Goal: Task Accomplishment & Management: Complete application form

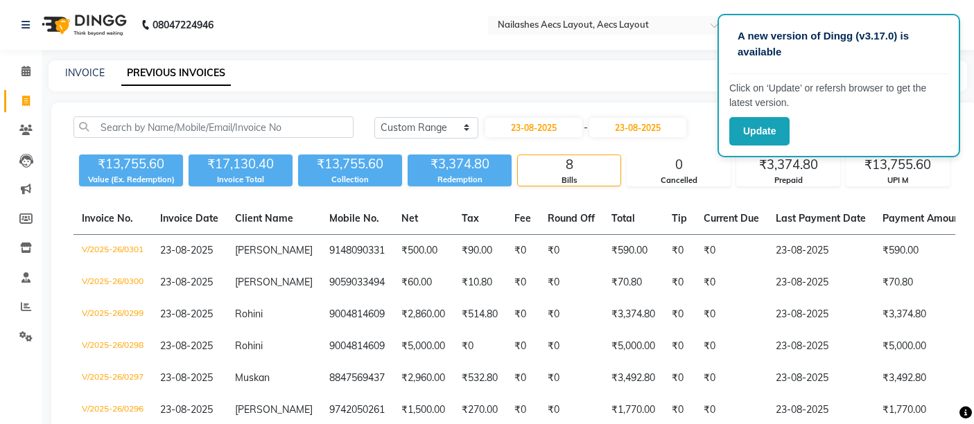
select select "range"
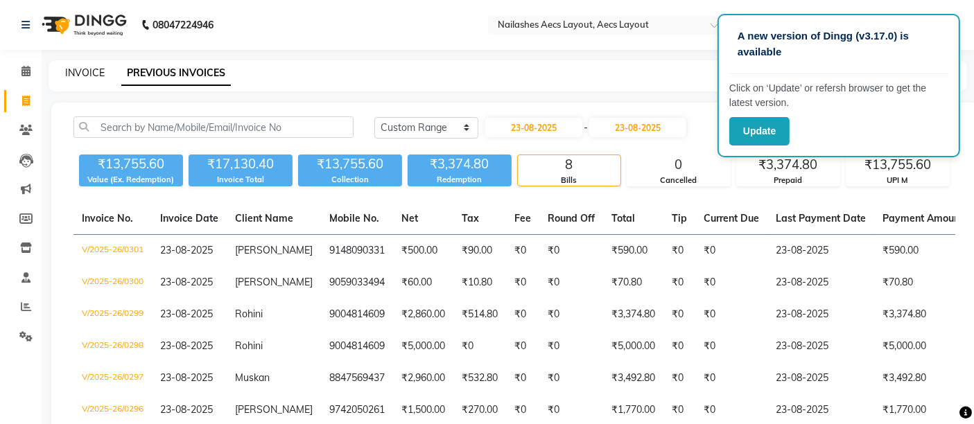
click at [80, 67] on link "INVOICE" at bounding box center [85, 73] width 40 height 12
select select "service"
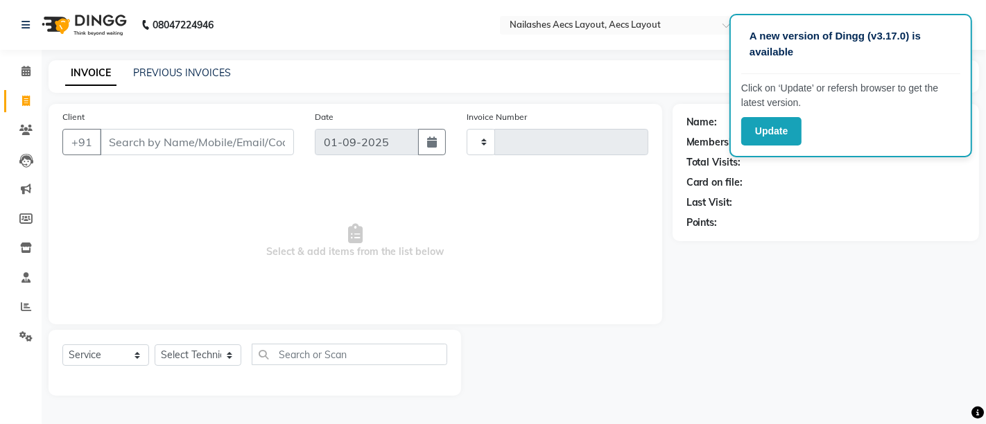
type input "0344"
select select "8467"
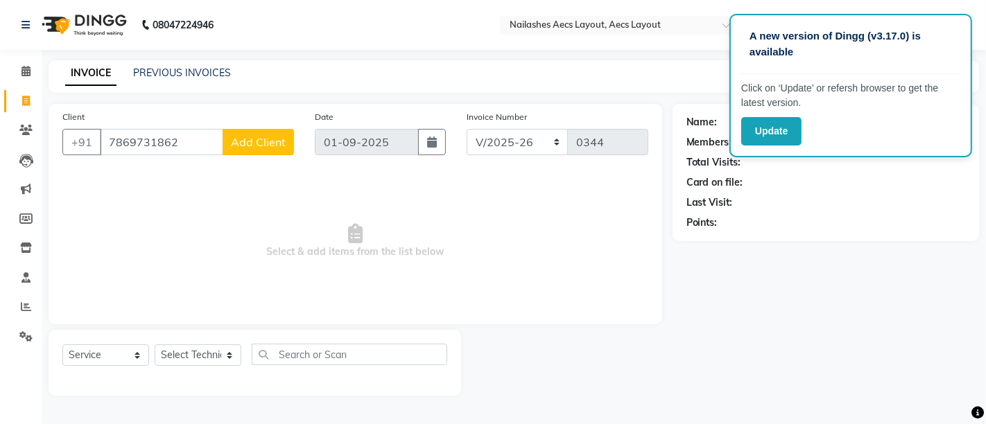
type input "7869731862"
click at [247, 148] on span "Add Client" at bounding box center [258, 142] width 55 height 14
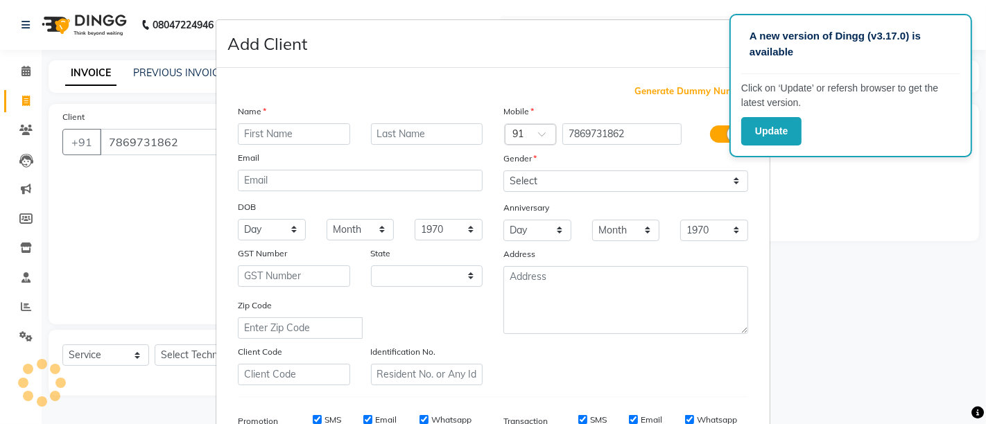
select select "21"
type input "Shefall"
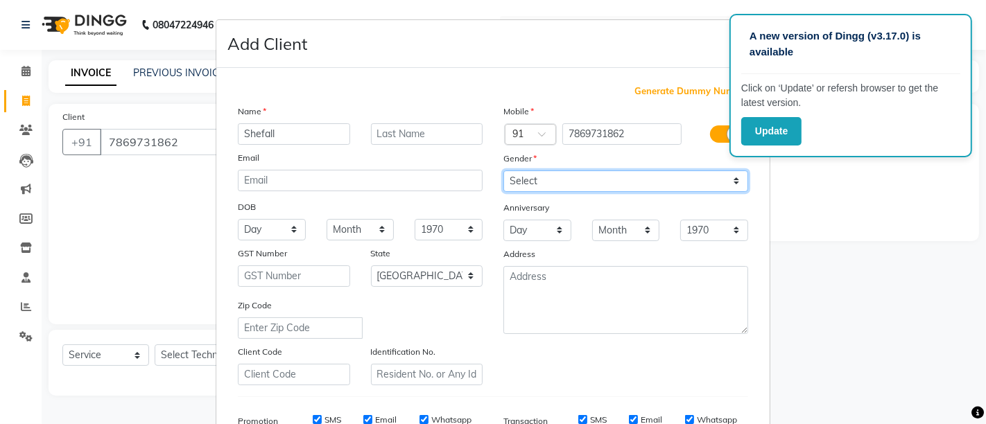
drag, startPoint x: 604, startPoint y: 169, endPoint x: 594, endPoint y: 189, distance: 21.7
click at [604, 171] on select "Select Male Female Other Prefer Not To Say" at bounding box center [625, 181] width 245 height 21
select select "female"
click at [503, 171] on select "Select Male Female Other Prefer Not To Say" at bounding box center [625, 181] width 245 height 21
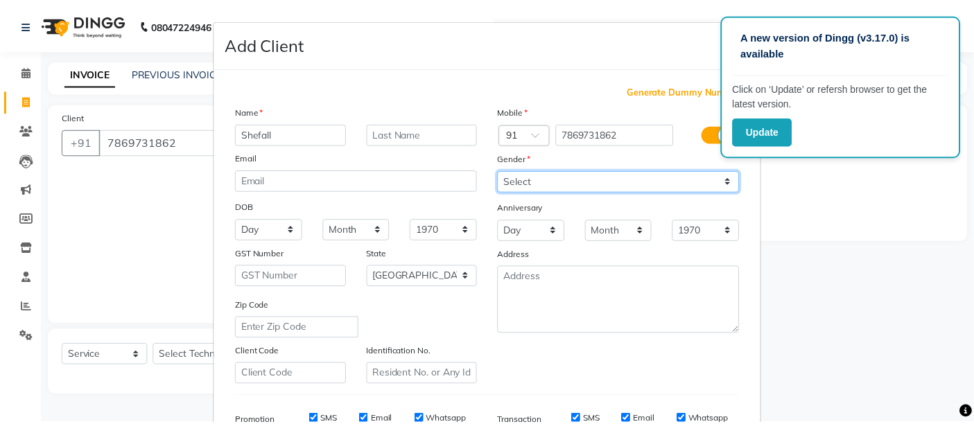
scroll to position [214, 0]
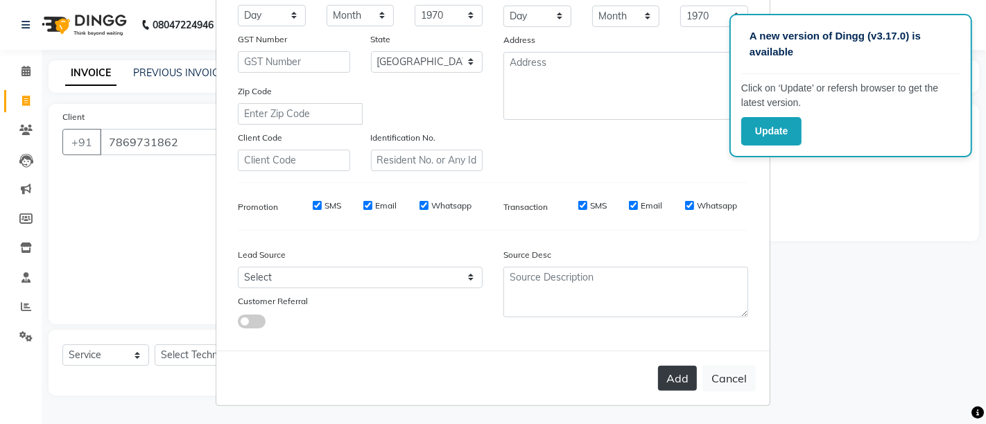
click at [674, 379] on button "Add" at bounding box center [677, 378] width 39 height 25
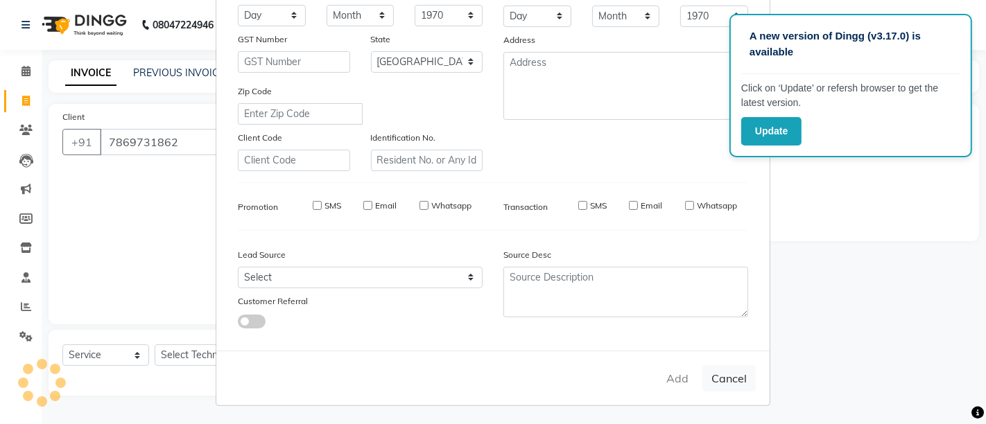
select select
select select "null"
select select
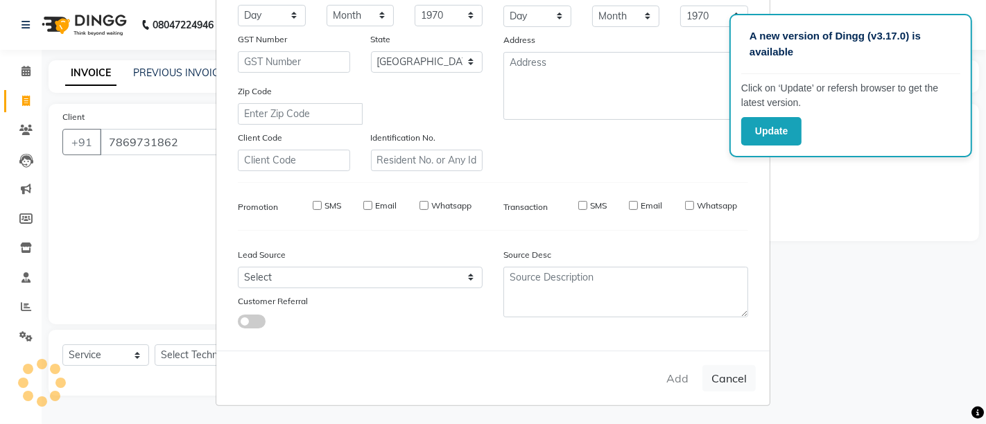
select select
checkbox input "false"
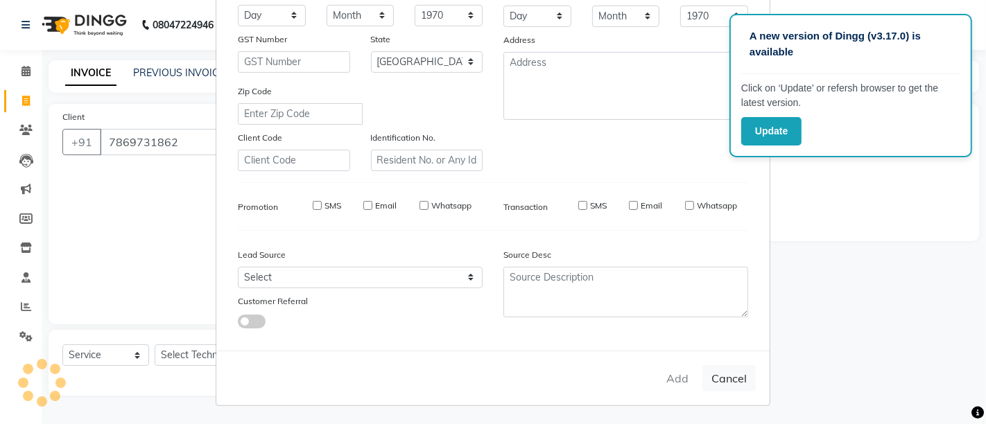
checkbox input "false"
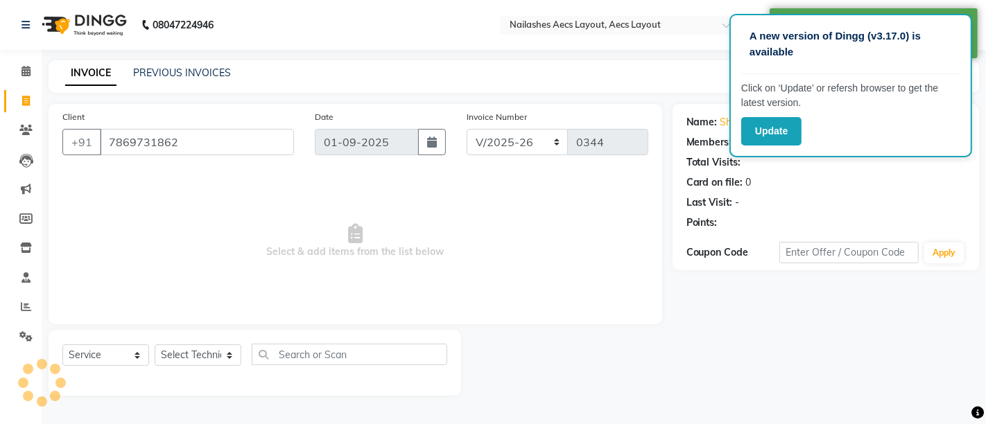
select select "1: Object"
click at [206, 354] on select "Select Technician Arun Krishna MANAGER Mukesh Neeraj owner Saleem" at bounding box center [198, 355] width 87 height 21
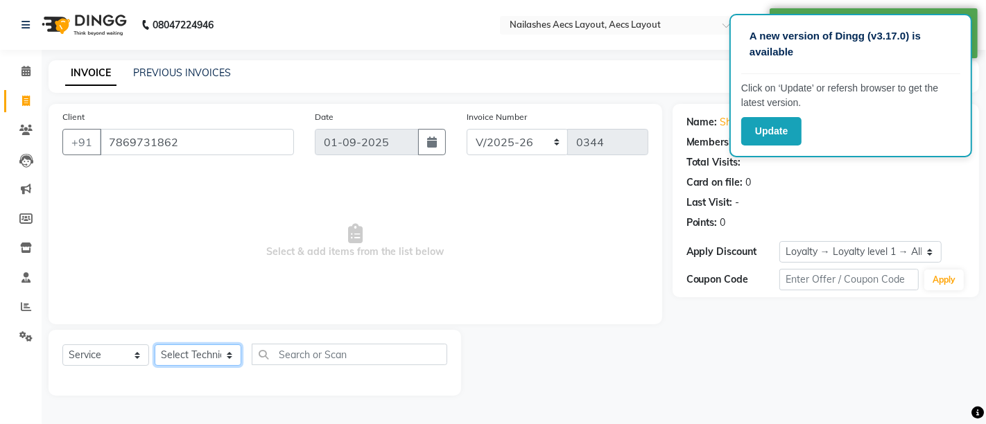
select select "88233"
click at [155, 345] on select "Select Technician Arun Krishna MANAGER Mukesh Neeraj owner Saleem" at bounding box center [198, 355] width 87 height 21
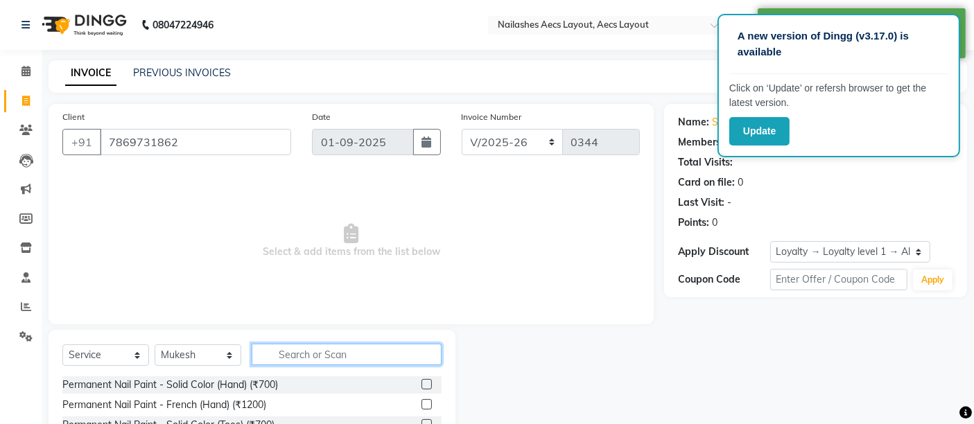
click at [316, 356] on input "text" at bounding box center [347, 354] width 190 height 21
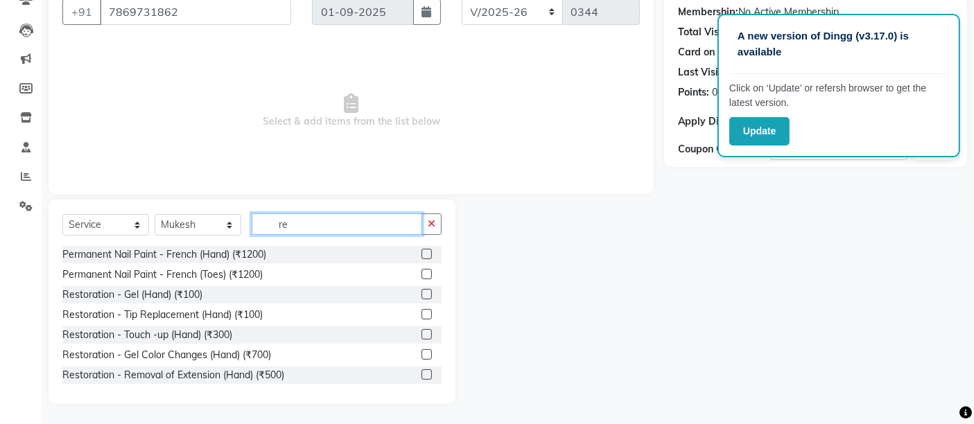
type input "re"
click at [422, 333] on label at bounding box center [427, 334] width 10 height 10
click at [422, 333] on input "checkbox" at bounding box center [426, 335] width 9 height 9
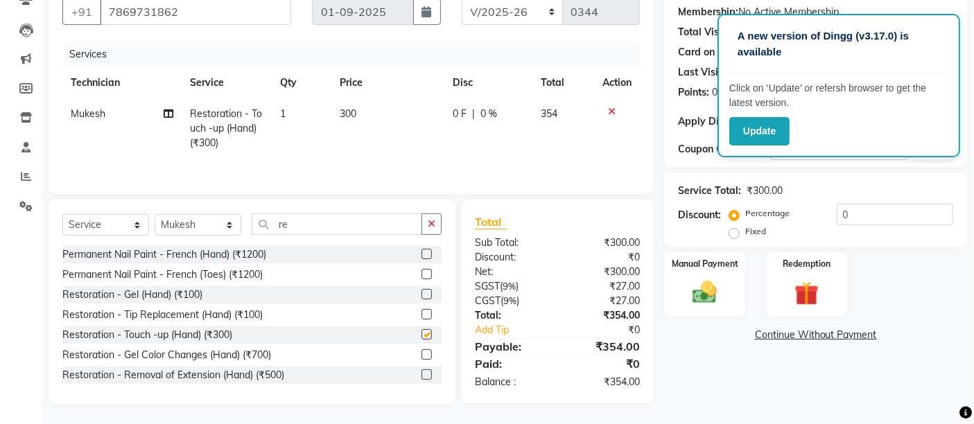
checkbox input "false"
drag, startPoint x: 302, startPoint y: 223, endPoint x: 263, endPoint y: 225, distance: 38.2
click at [263, 225] on input "re" at bounding box center [337, 224] width 171 height 21
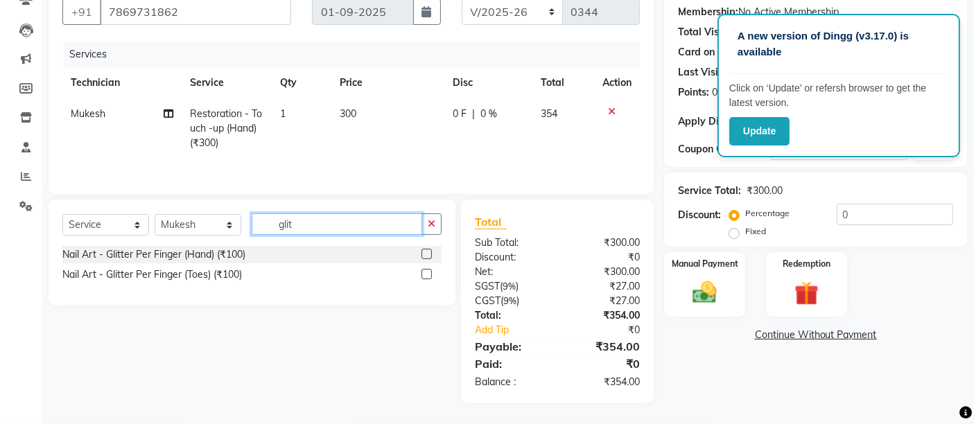
type input "glit"
click at [425, 257] on label at bounding box center [427, 254] width 10 height 10
click at [425, 257] on input "checkbox" at bounding box center [426, 254] width 9 height 9
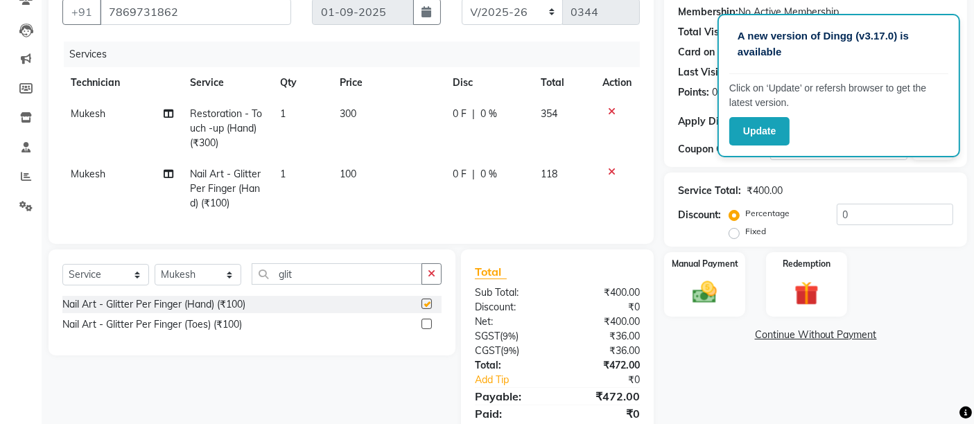
checkbox input "false"
click at [287, 173] on td "1" at bounding box center [302, 189] width 60 height 60
select select "88233"
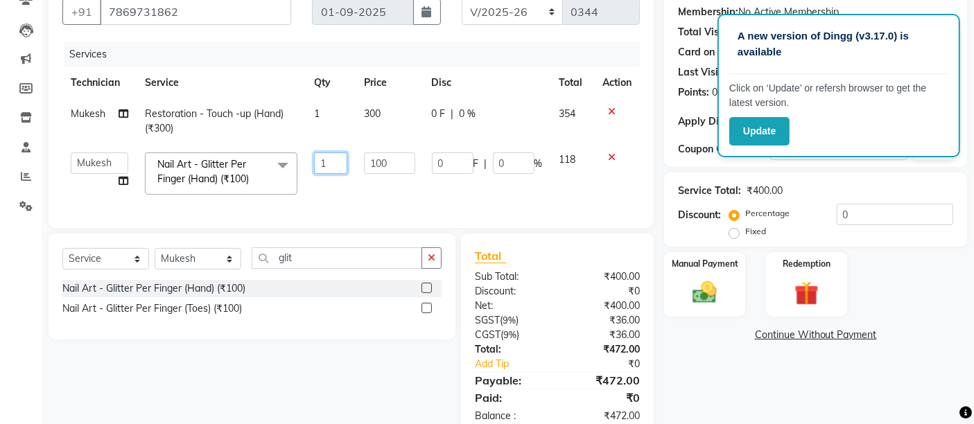
click at [336, 162] on input "1" at bounding box center [331, 163] width 34 height 21
type input "10"
click at [729, 390] on div "Name: Shefall Membership: No Active Membership Total Visits: Card on file: 0 La…" at bounding box center [820, 206] width 313 height 464
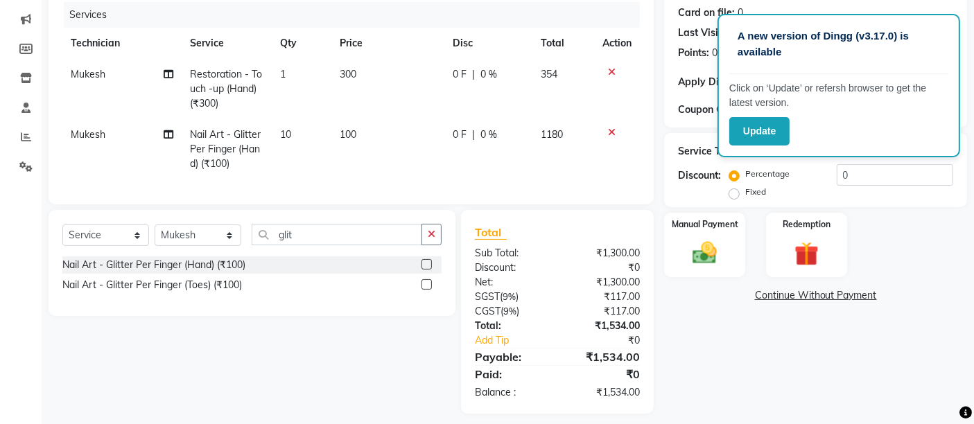
scroll to position [191, 0]
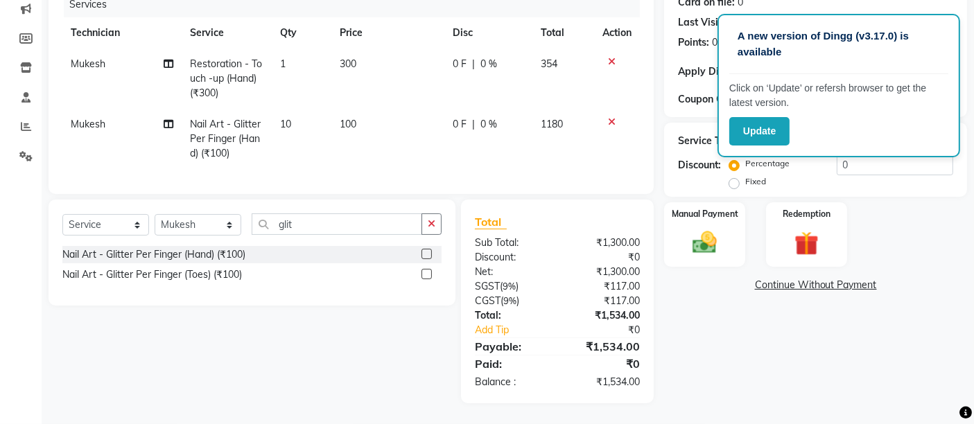
click at [867, 374] on div "Name: Shefall Membership: No Active Membership Total Visits: Card on file: 0 La…" at bounding box center [820, 164] width 313 height 480
click at [723, 319] on div "Name: Shefall Membership: No Active Membership Total Visits: Card on file: 0 La…" at bounding box center [820, 164] width 313 height 480
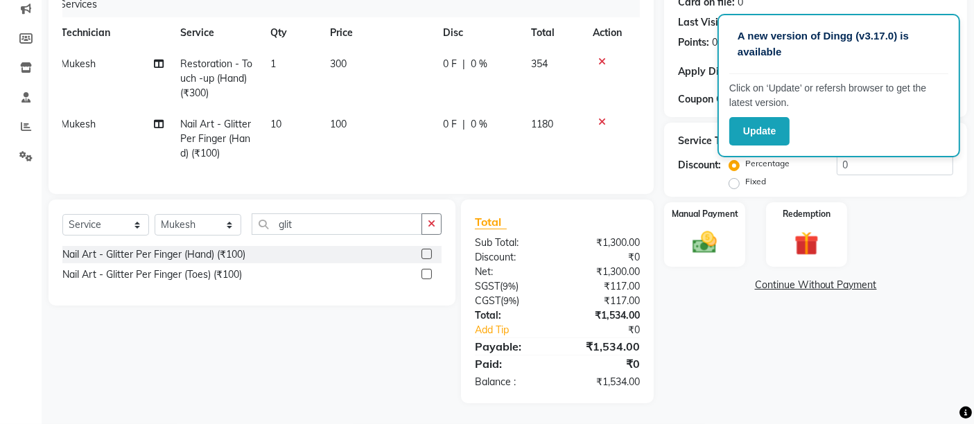
click at [896, 321] on div "Name: Shefall Membership: No Active Membership Total Visits: Card on file: 0 La…" at bounding box center [820, 164] width 313 height 480
click at [628, 112] on td at bounding box center [608, 139] width 46 height 60
click at [919, 202] on div "Manual Payment Redemption" at bounding box center [816, 234] width 324 height 65
click at [865, 165] on div "Percentage Fixed 0" at bounding box center [842, 172] width 221 height 37
click at [865, 161] on input "0" at bounding box center [895, 164] width 116 height 21
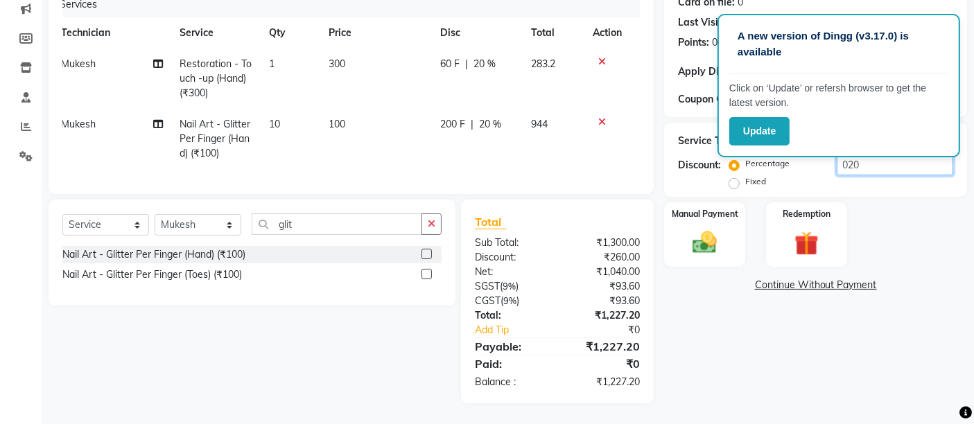
type input "020"
click at [767, 345] on div "Name: Shefall Membership: No Active Membership Total Visits: Card on file: 0 La…" at bounding box center [820, 164] width 313 height 480
click at [885, 15] on div "Last Visit: -" at bounding box center [815, 22] width 275 height 15
click at [757, 120] on button "Update" at bounding box center [759, 131] width 60 height 28
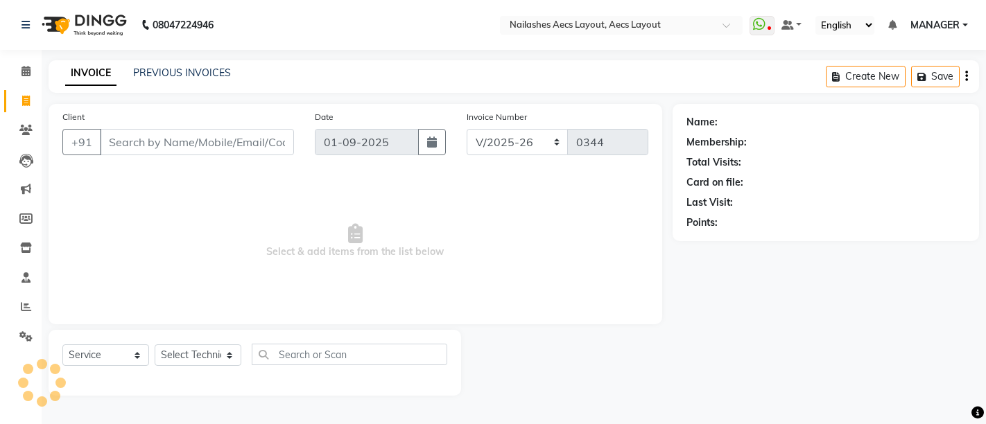
select select "8467"
select select "service"
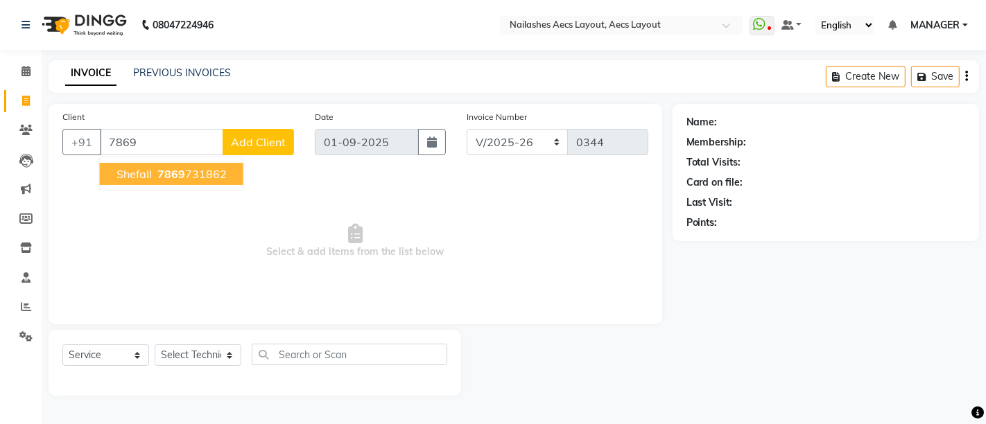
click at [170, 173] on span "7869" at bounding box center [171, 174] width 28 height 14
type input "7869731862"
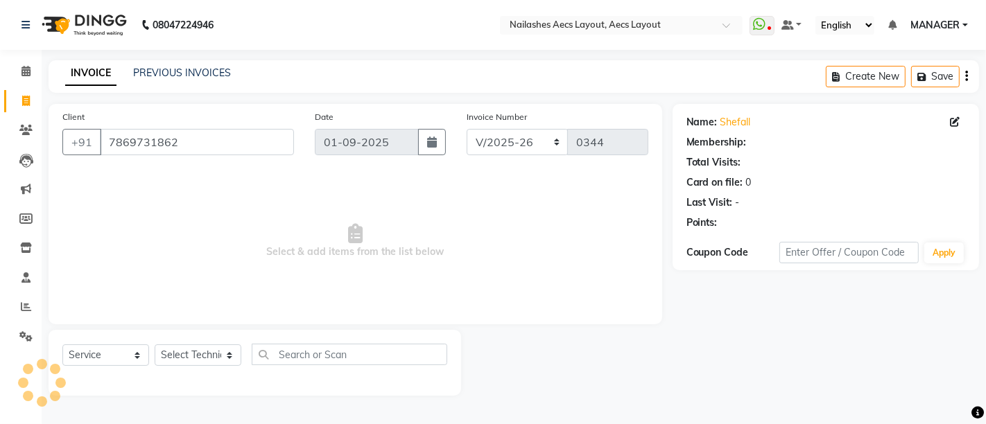
select select "1: Object"
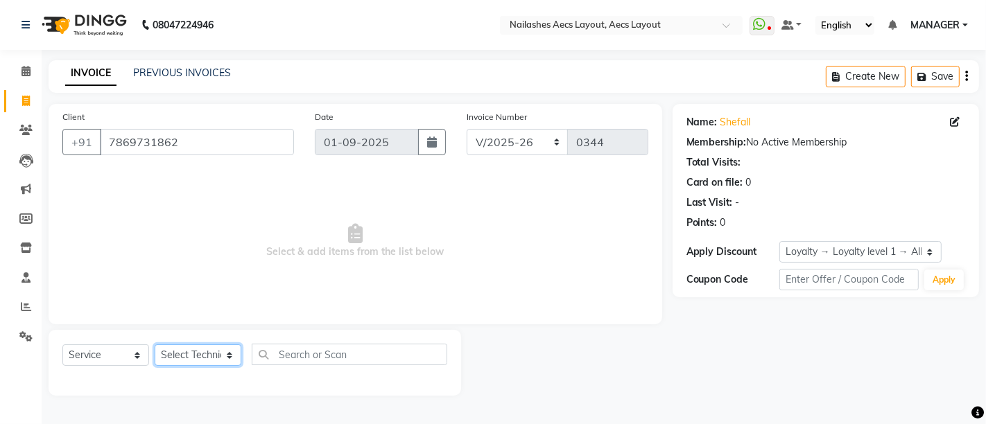
click at [178, 354] on select "Select Technician [PERSON_NAME] MANAGER [PERSON_NAME] owner [PERSON_NAME]" at bounding box center [198, 355] width 87 height 21
select select "88233"
click at [155, 345] on select "Select Technician [PERSON_NAME] MANAGER [PERSON_NAME] owner [PERSON_NAME]" at bounding box center [198, 355] width 87 height 21
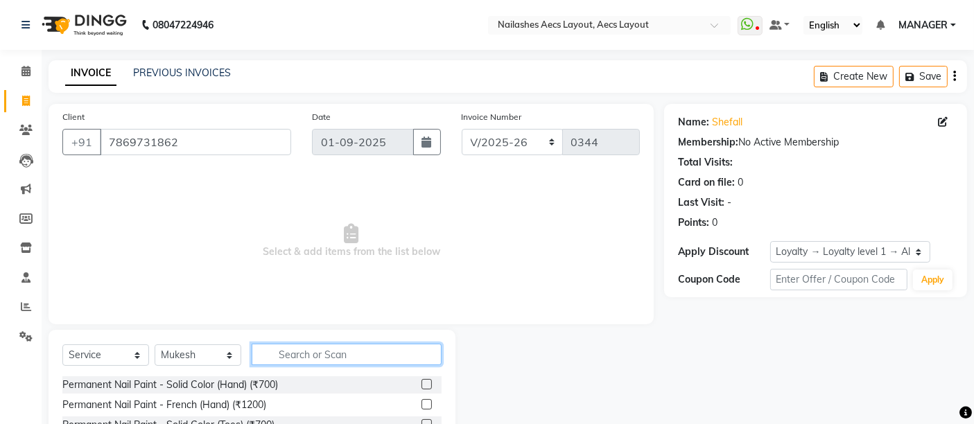
click at [305, 354] on input "text" at bounding box center [347, 354] width 190 height 21
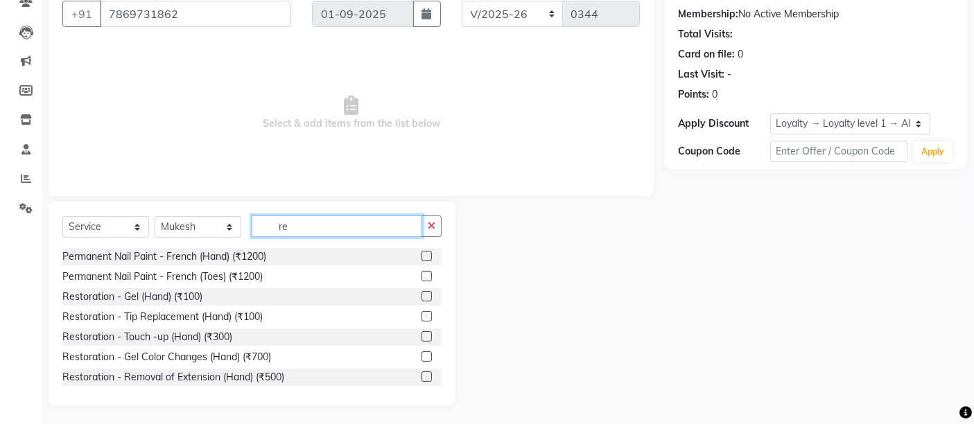
scroll to position [130, 0]
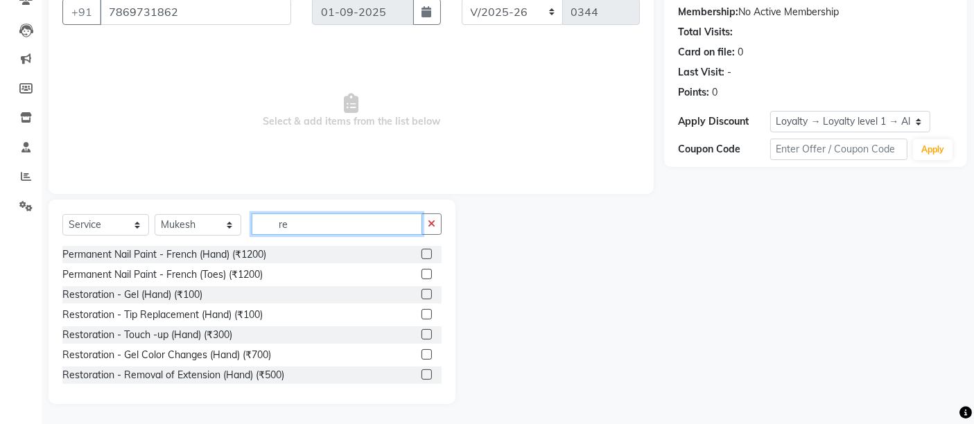
type input "re"
click at [422, 334] on label at bounding box center [427, 334] width 10 height 10
click at [422, 334] on input "checkbox" at bounding box center [426, 335] width 9 height 9
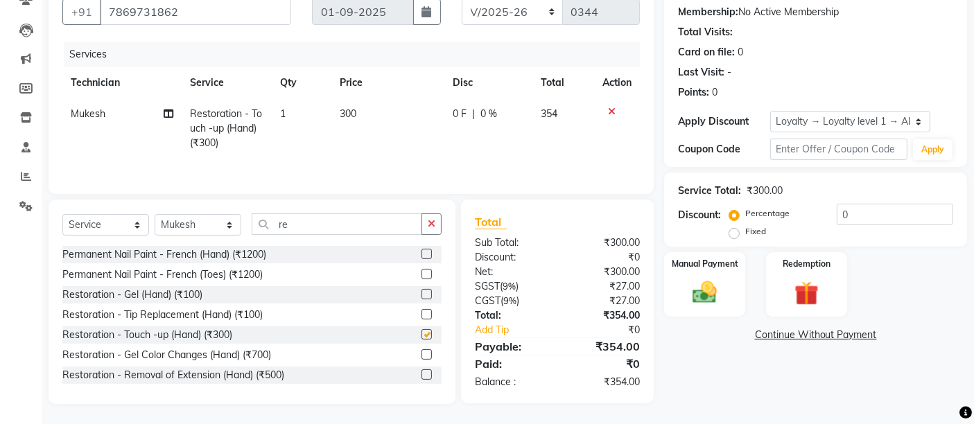
checkbox input "false"
drag, startPoint x: 298, startPoint y: 230, endPoint x: 268, endPoint y: 227, distance: 30.7
click at [268, 227] on input "re" at bounding box center [337, 224] width 171 height 21
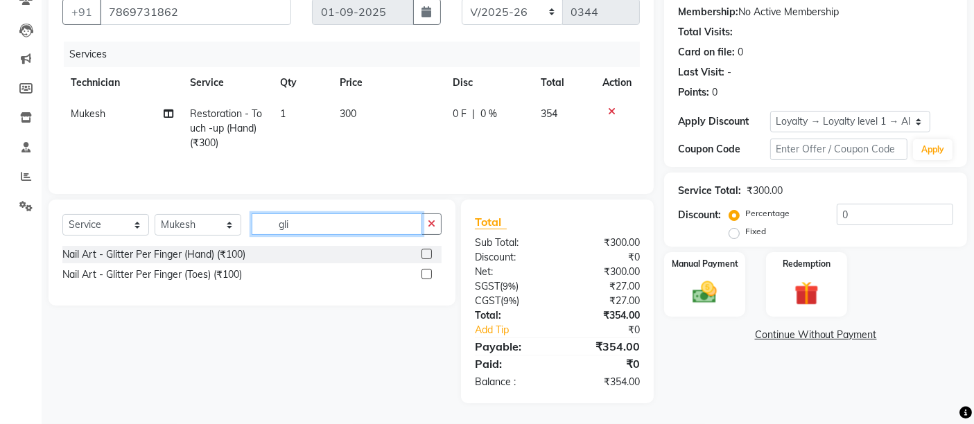
type input "gli"
click at [426, 250] on label at bounding box center [427, 254] width 10 height 10
click at [426, 250] on input "checkbox" at bounding box center [426, 254] width 9 height 9
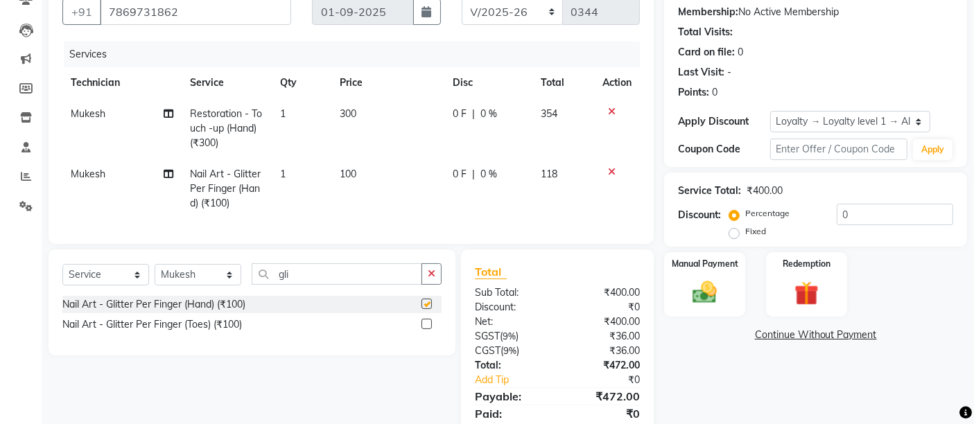
checkbox input "false"
click at [289, 176] on td "1" at bounding box center [302, 189] width 60 height 60
select select "88233"
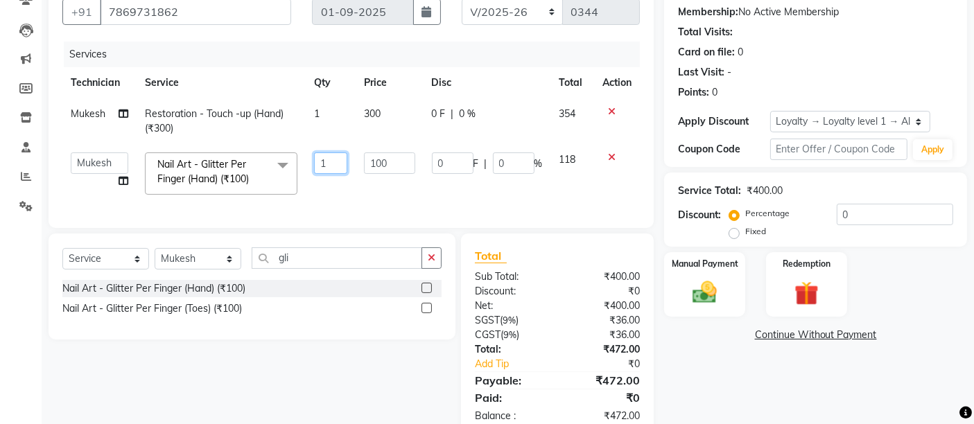
click at [327, 159] on input "1" at bounding box center [331, 163] width 34 height 21
type input "10"
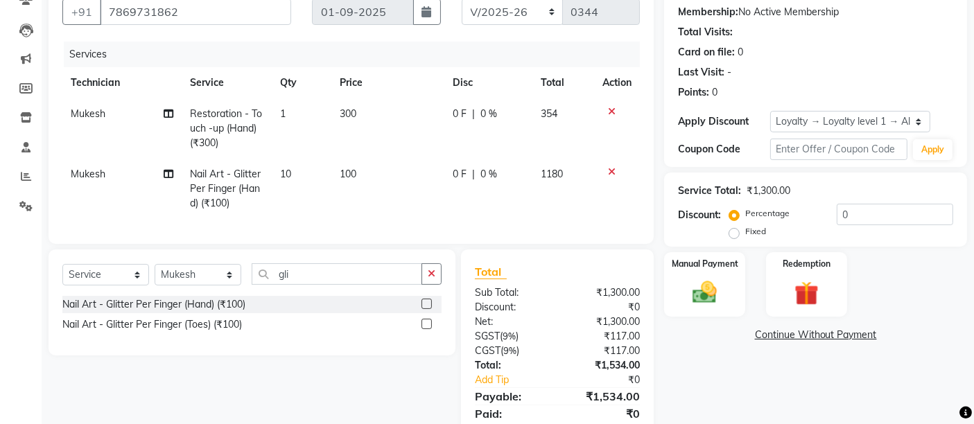
click at [384, 207] on div "Services Technician Service Qty Price Disc Total Action Mukesh Restoration - To…" at bounding box center [351, 136] width 578 height 189
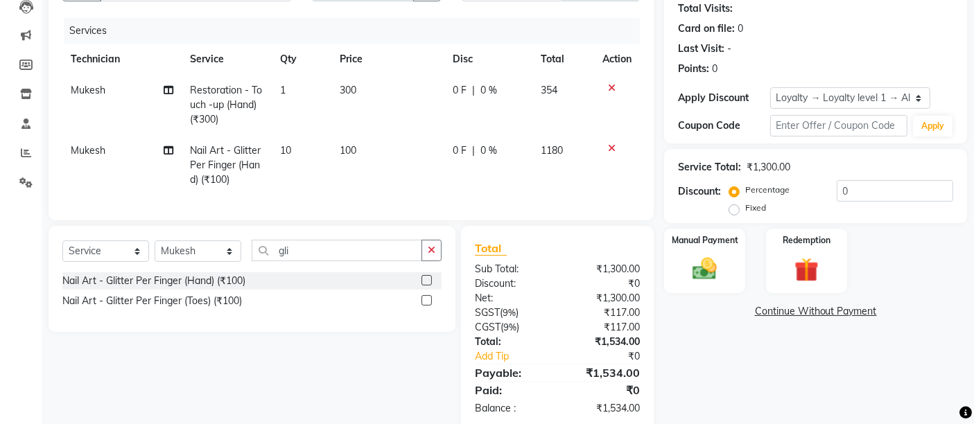
scroll to position [191, 0]
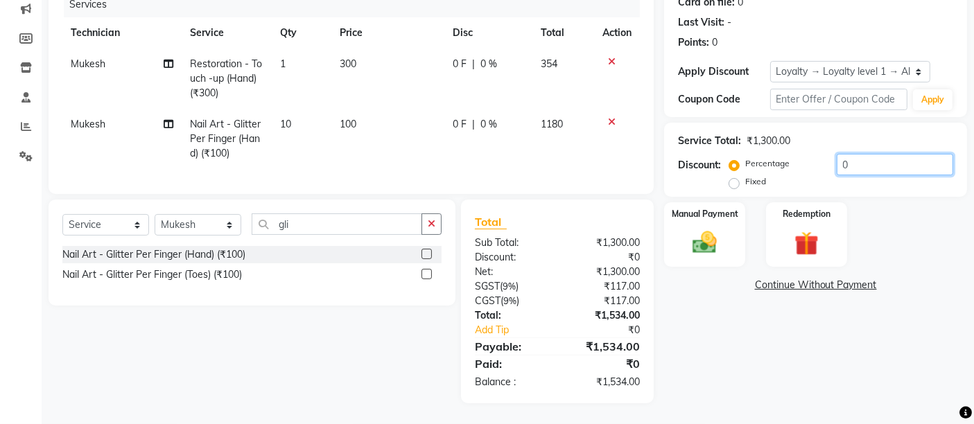
click at [867, 157] on input "0" at bounding box center [895, 164] width 116 height 21
type input "20"
click at [697, 228] on img at bounding box center [705, 242] width 42 height 29
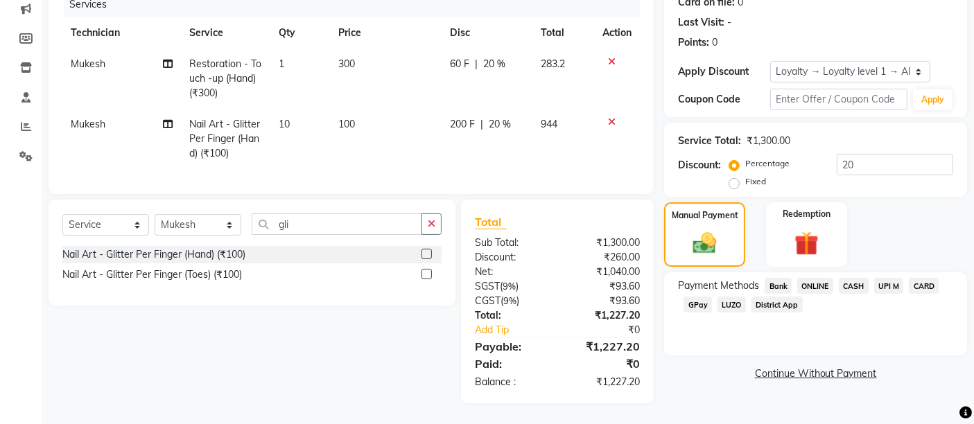
click at [890, 278] on span "UPI M" at bounding box center [889, 286] width 30 height 16
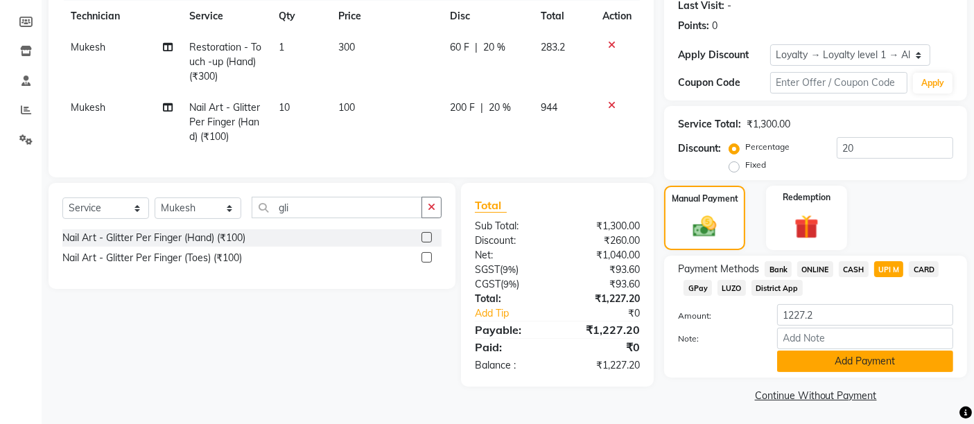
scroll to position [199, 0]
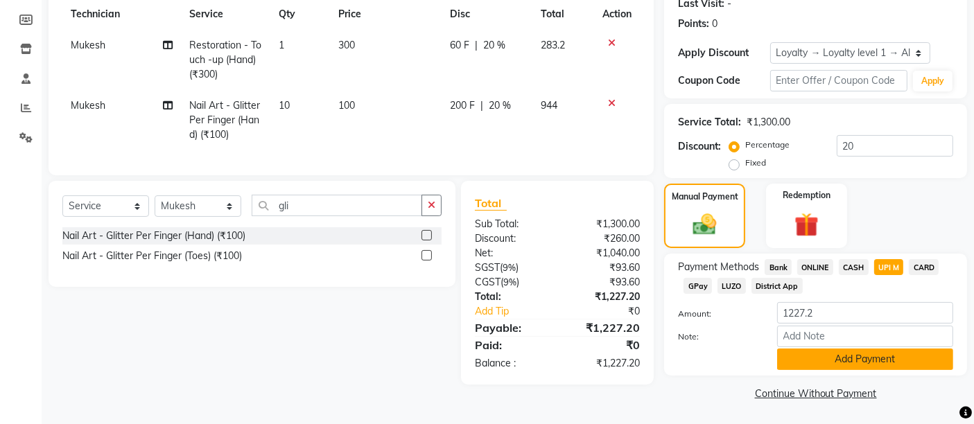
click at [883, 354] on button "Add Payment" at bounding box center [865, 359] width 176 height 21
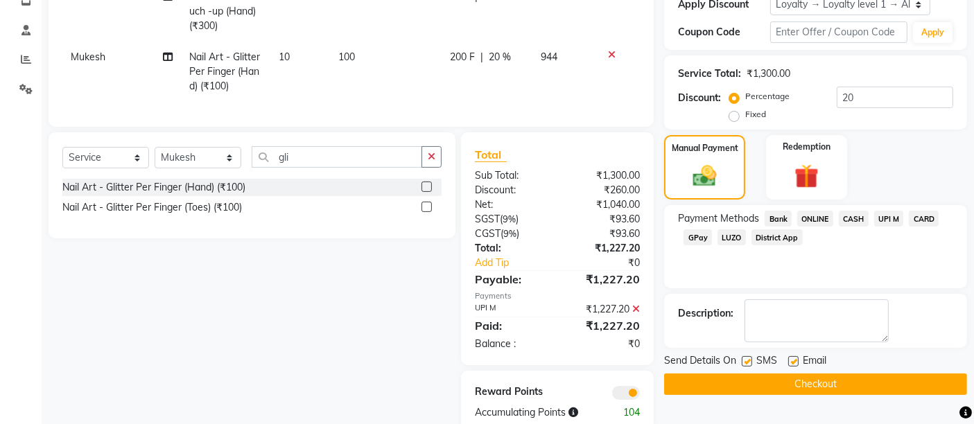
scroll to position [288, 0]
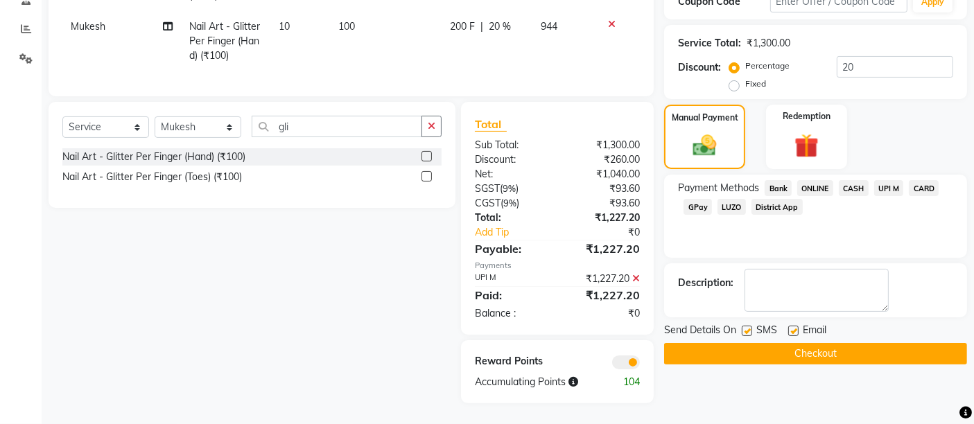
click at [768, 343] on button "Checkout" at bounding box center [815, 353] width 303 height 21
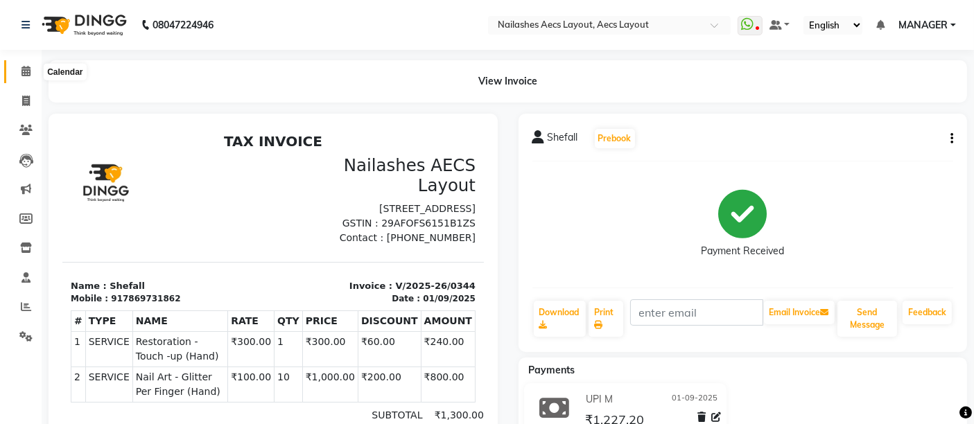
click at [28, 64] on span at bounding box center [26, 72] width 24 height 16
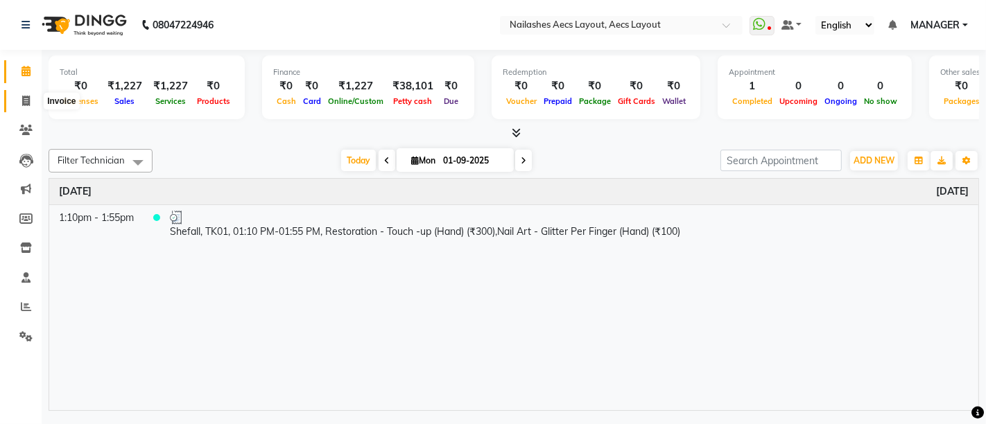
click at [26, 101] on icon at bounding box center [26, 101] width 8 height 10
select select "service"
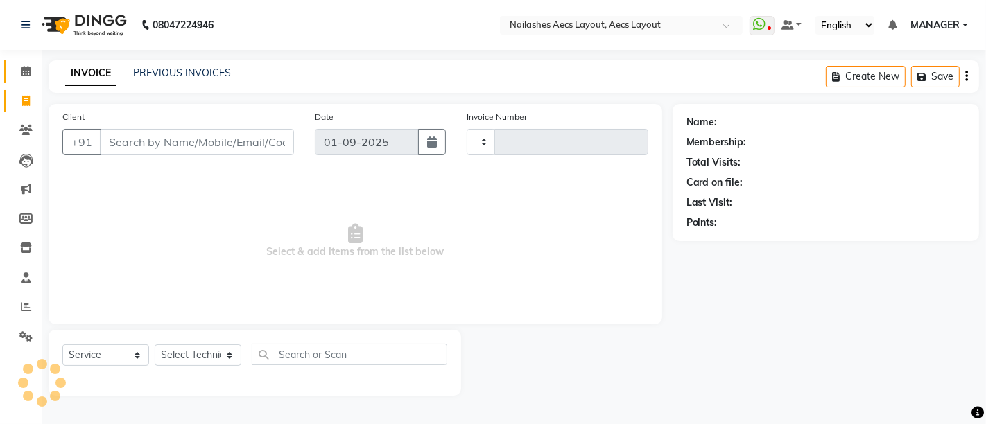
type input "0345"
select select "8467"
click at [184, 70] on link "PREVIOUS INVOICES" at bounding box center [182, 73] width 98 height 12
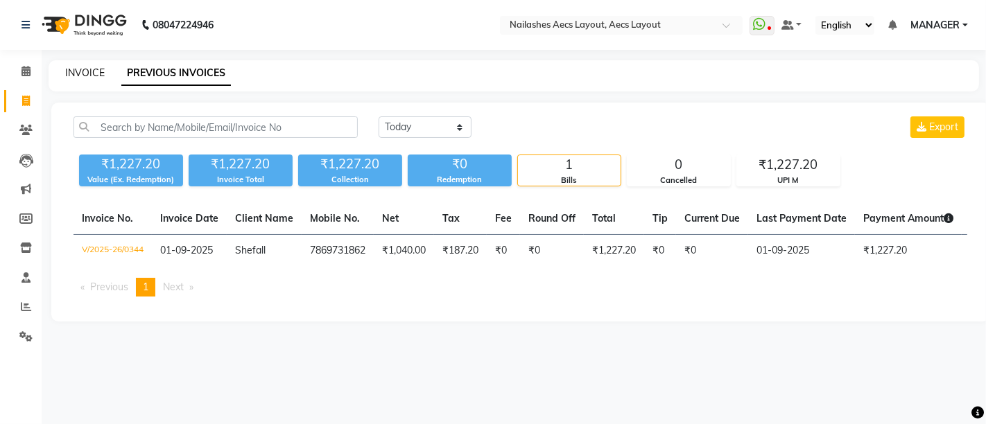
click at [75, 70] on link "INVOICE" at bounding box center [85, 73] width 40 height 12
select select "service"
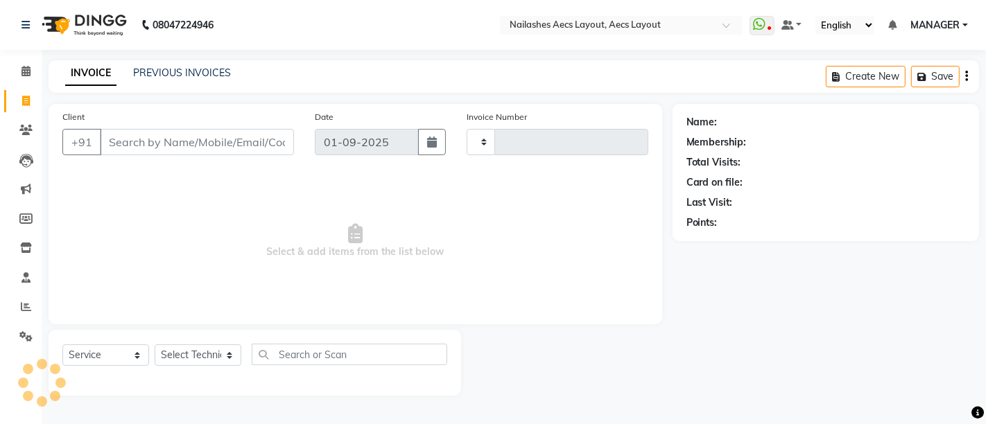
type input "0345"
select select "8467"
click at [192, 64] on div "INVOICE PREVIOUS INVOICES Create New Save" at bounding box center [514, 76] width 931 height 33
click at [189, 74] on link "PREVIOUS INVOICES" at bounding box center [182, 73] width 98 height 12
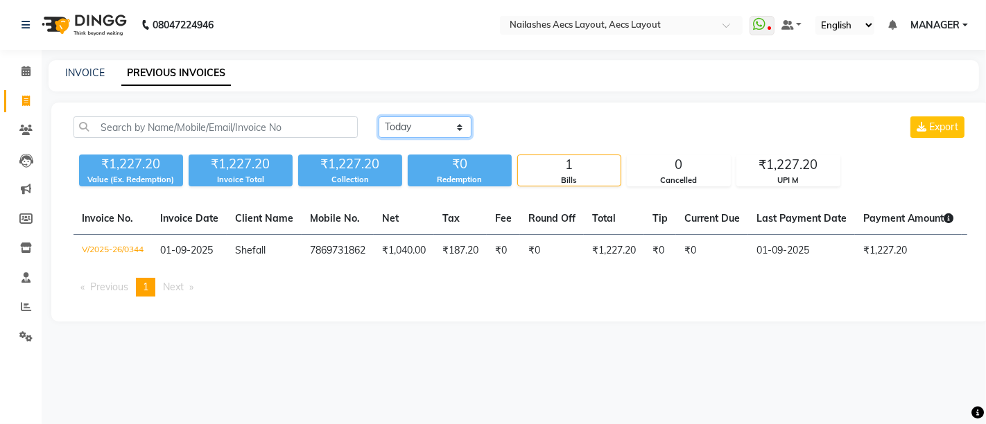
click at [405, 123] on select "Today Yesterday Custom Range" at bounding box center [425, 126] width 93 height 21
click at [493, 112] on div "Today Yesterday Custom Range Export ₹1,227.20 Value (Ex. Redemption) ₹1,227.20 …" at bounding box center [520, 212] width 938 height 219
click at [410, 124] on select "Today Yesterday Custom Range" at bounding box center [425, 126] width 93 height 21
click at [517, 126] on div "Today Yesterday Custom Range Export" at bounding box center [673, 126] width 589 height 21
click at [427, 126] on select "Today Yesterday Custom Range" at bounding box center [425, 126] width 93 height 21
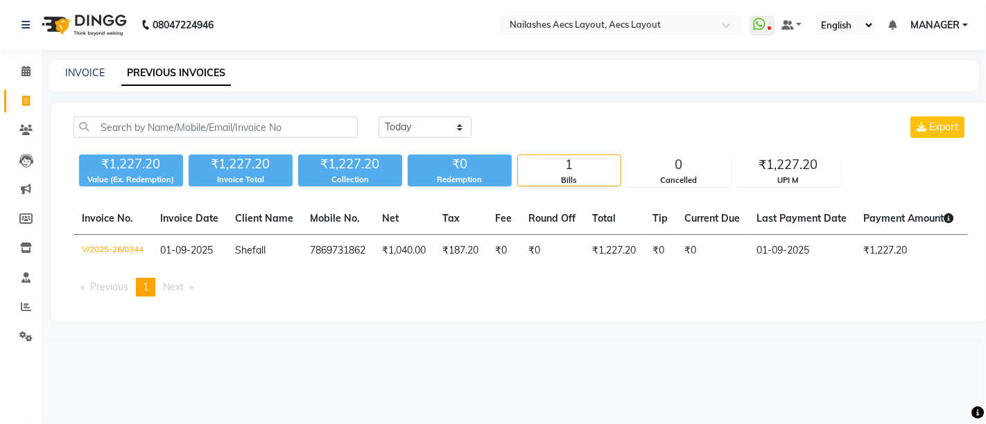
click at [537, 132] on div "Today Yesterday Custom Range Export" at bounding box center [673, 126] width 589 height 21
click at [92, 67] on link "INVOICE" at bounding box center [85, 73] width 40 height 12
select select "service"
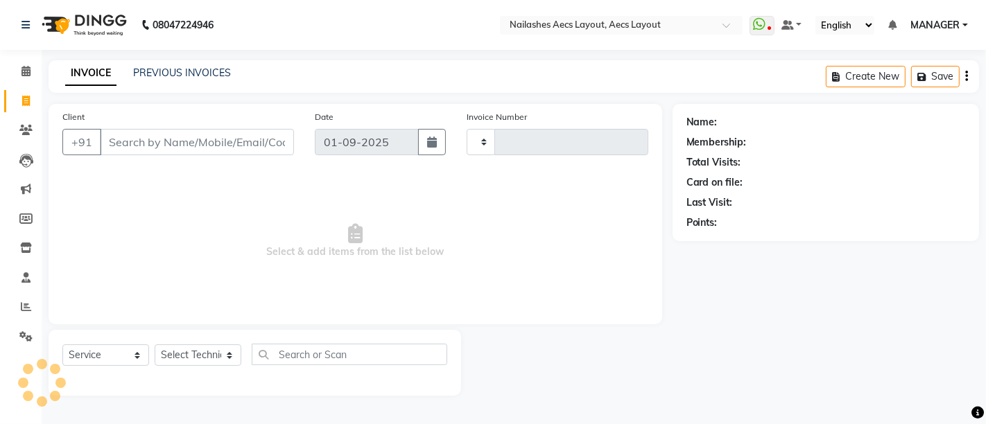
type input "0345"
select select "8467"
click at [166, 70] on link "PREVIOUS INVOICES" at bounding box center [182, 73] width 98 height 12
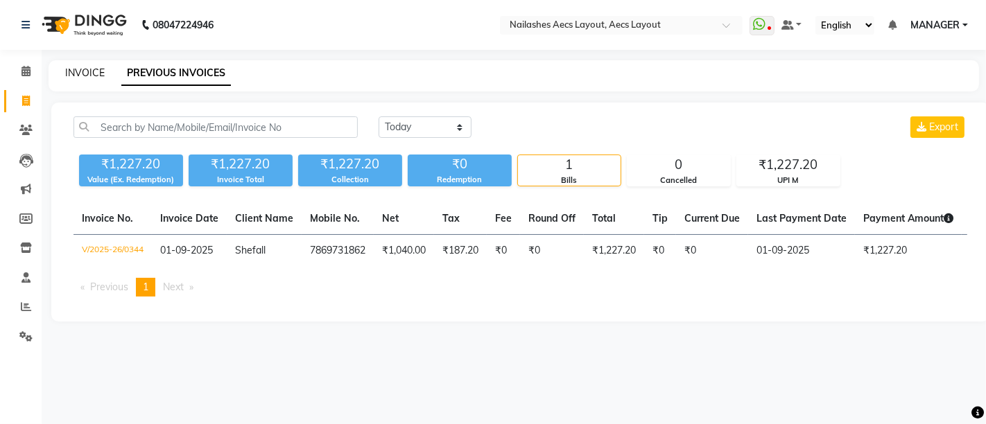
click at [85, 72] on link "INVOICE" at bounding box center [85, 73] width 40 height 12
select select "8467"
select select "service"
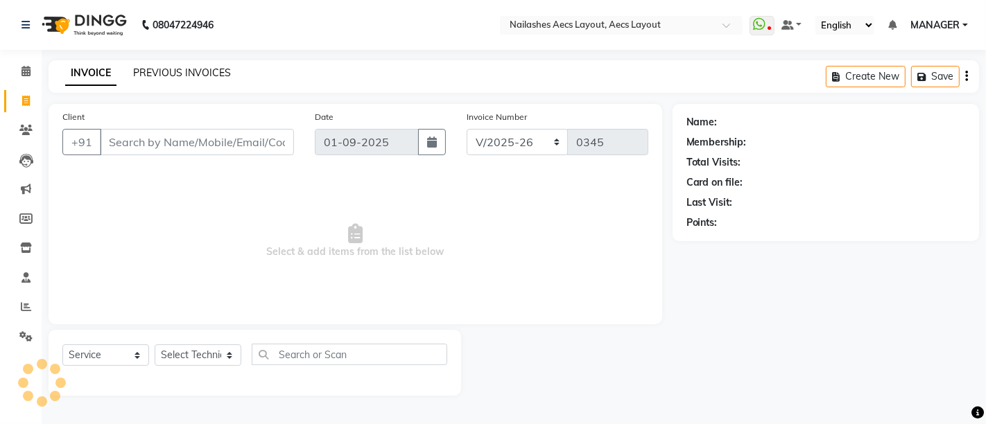
click at [178, 73] on link "PREVIOUS INVOICES" at bounding box center [182, 73] width 98 height 12
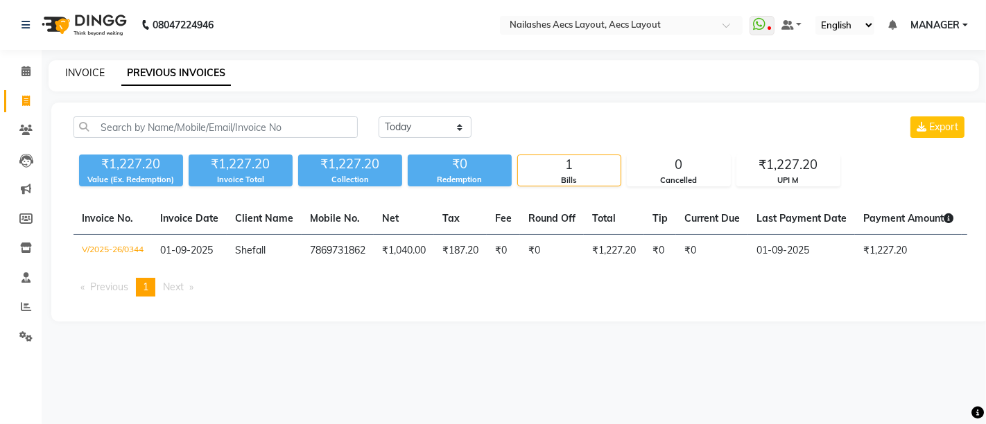
click at [95, 72] on link "INVOICE" at bounding box center [85, 73] width 40 height 12
select select "8467"
select select "service"
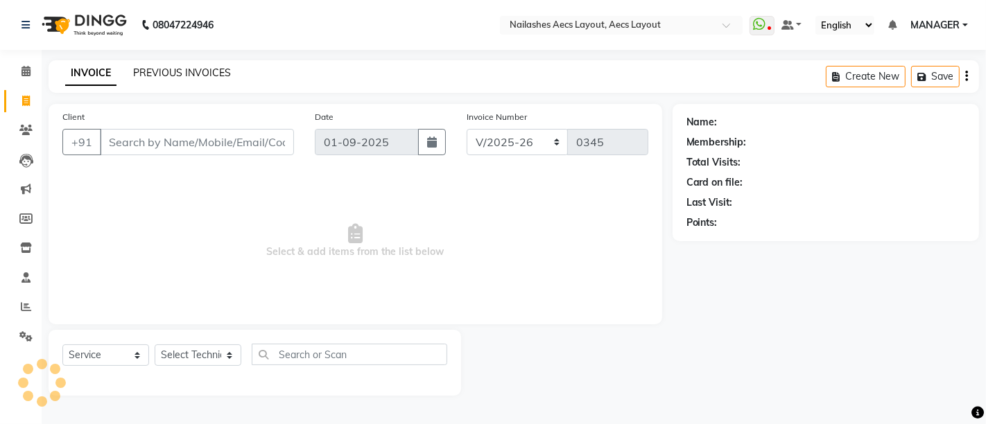
click at [182, 73] on link "PREVIOUS INVOICES" at bounding box center [182, 73] width 98 height 12
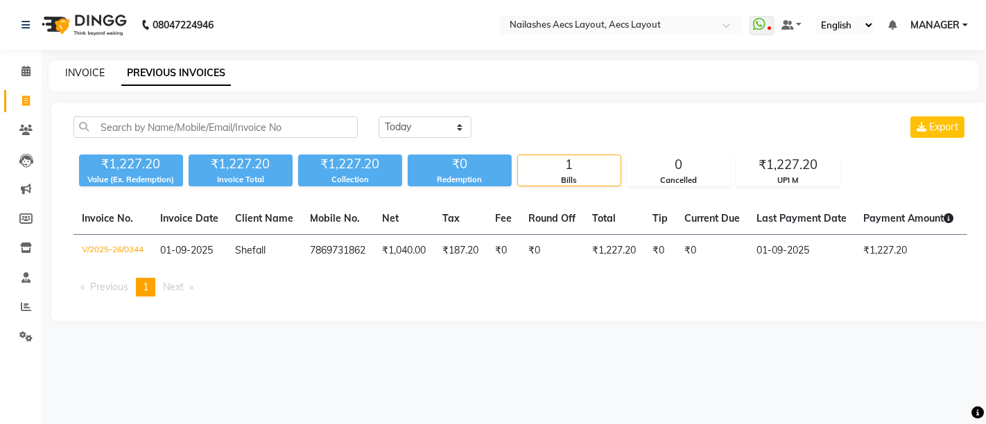
click at [82, 76] on link "INVOICE" at bounding box center [85, 73] width 40 height 12
select select "8467"
select select "service"
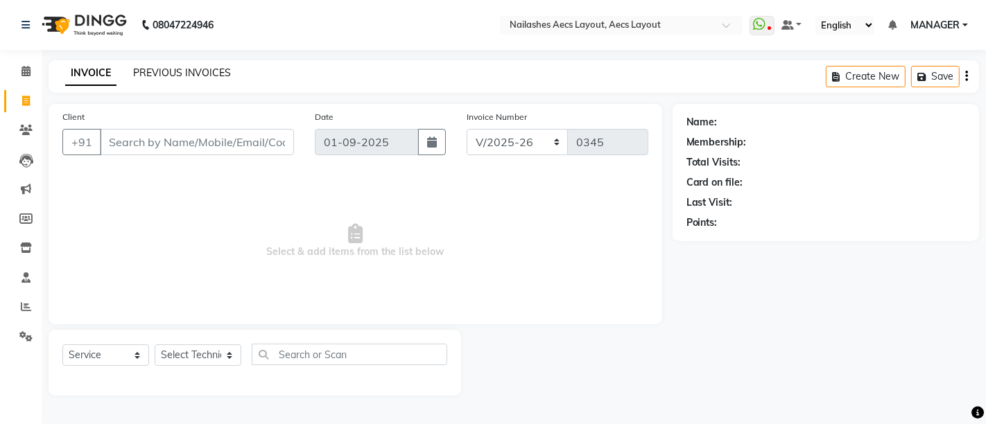
click at [189, 68] on link "PREVIOUS INVOICES" at bounding box center [182, 73] width 98 height 12
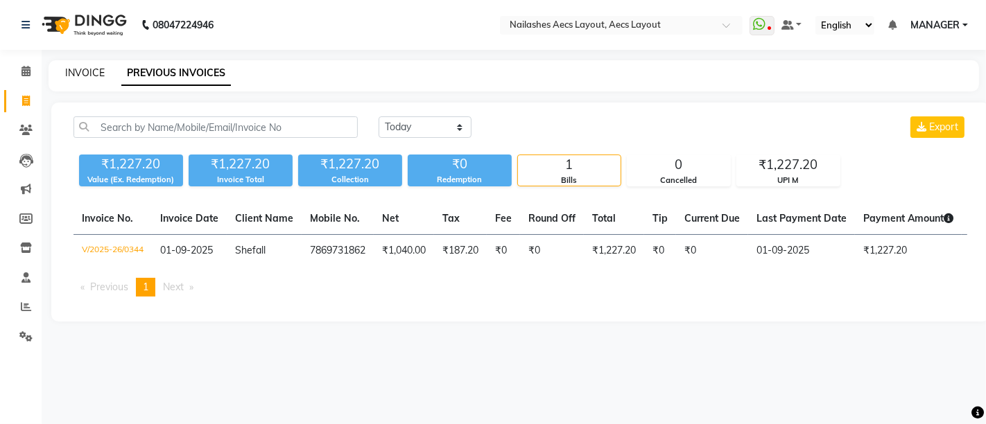
click at [88, 70] on link "INVOICE" at bounding box center [85, 73] width 40 height 12
select select "service"
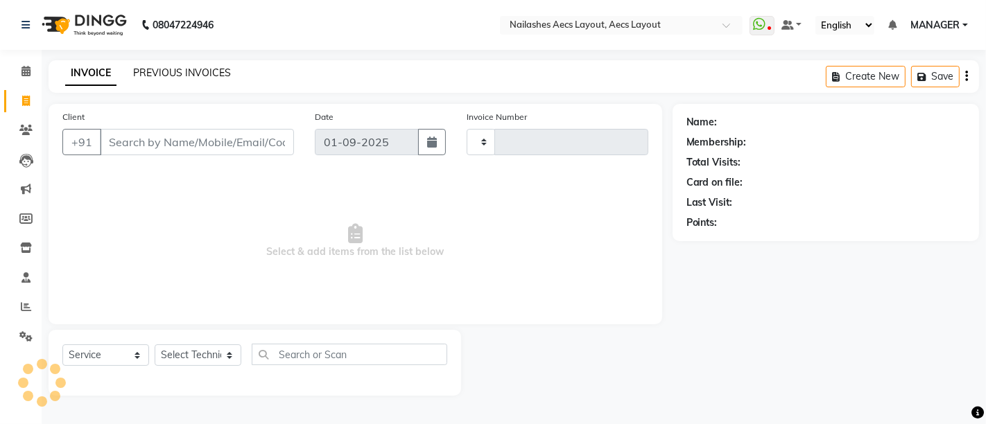
click at [167, 70] on link "PREVIOUS INVOICES" at bounding box center [182, 73] width 98 height 12
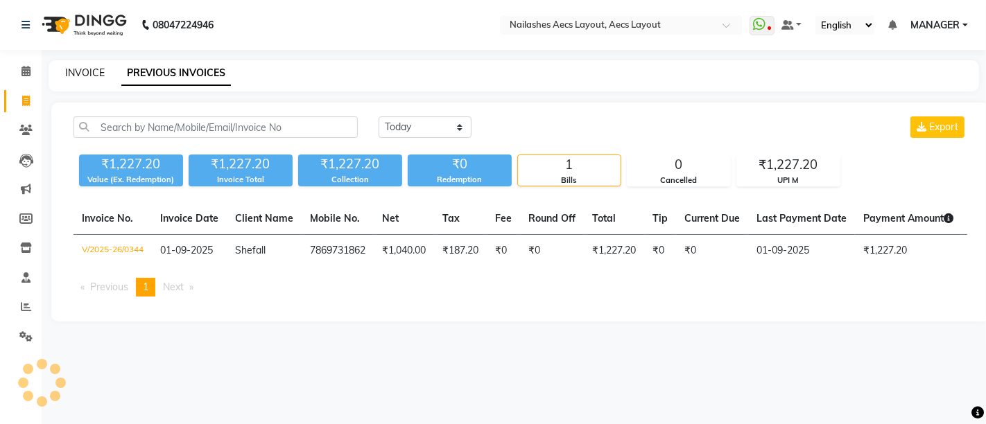
click at [82, 70] on link "INVOICE" at bounding box center [85, 73] width 40 height 12
select select "service"
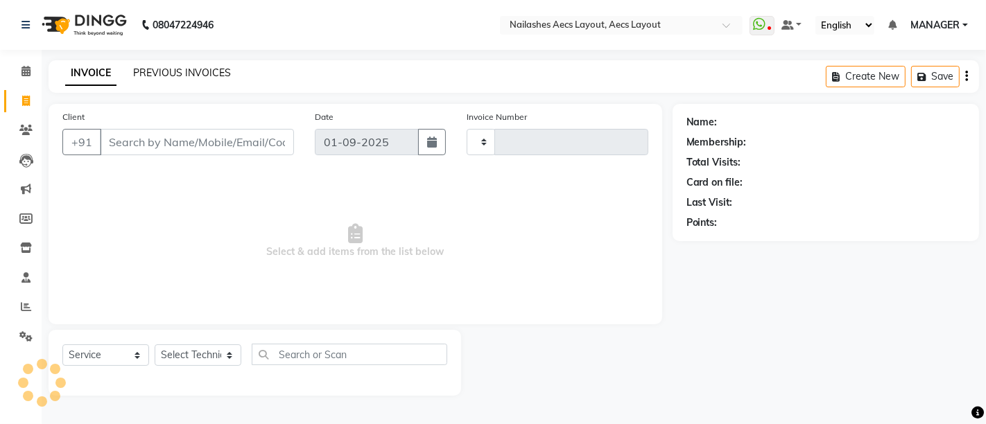
click at [176, 73] on link "PREVIOUS INVOICES" at bounding box center [182, 73] width 98 height 12
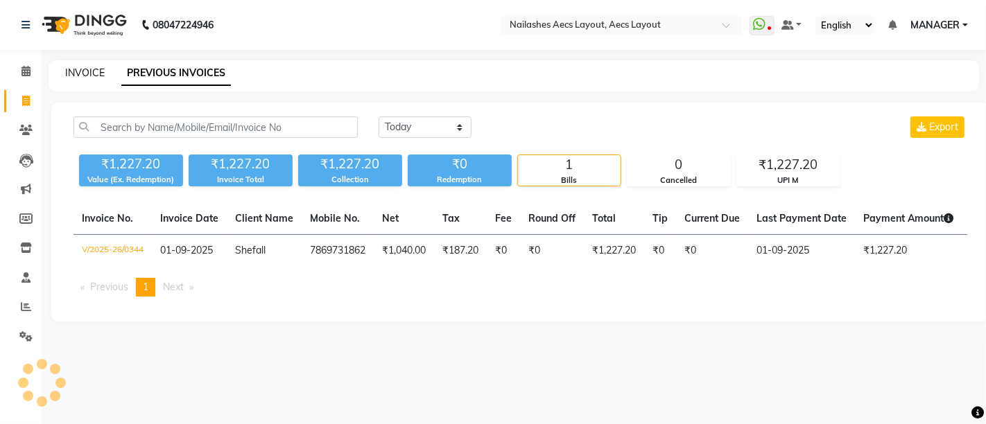
click at [76, 70] on link "INVOICE" at bounding box center [85, 73] width 40 height 12
select select "8467"
select select "service"
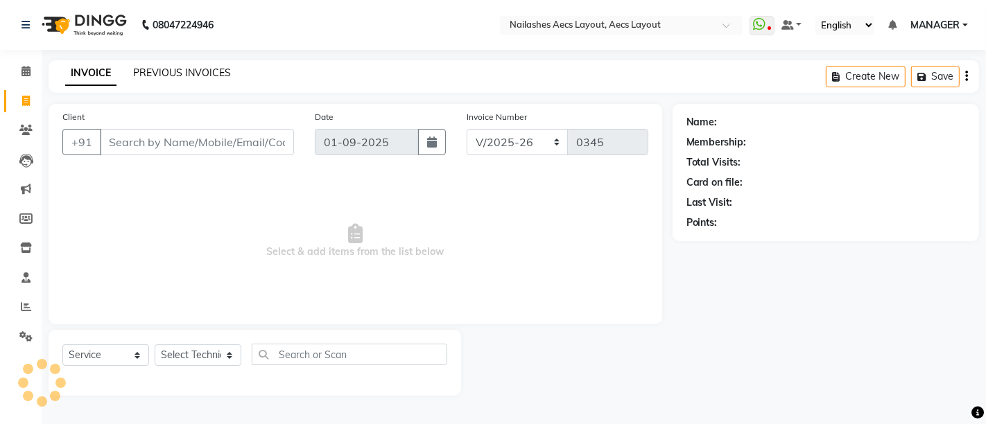
click at [174, 71] on link "PREVIOUS INVOICES" at bounding box center [182, 73] width 98 height 12
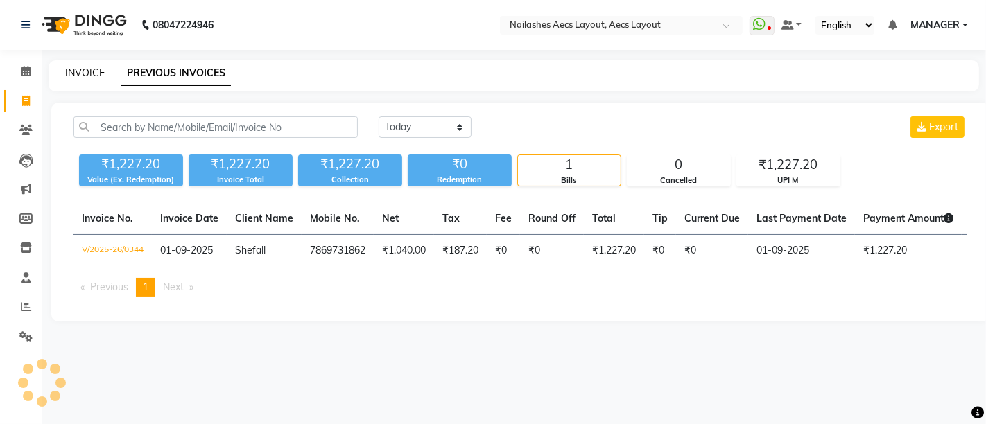
click at [96, 69] on link "INVOICE" at bounding box center [85, 73] width 40 height 12
select select "service"
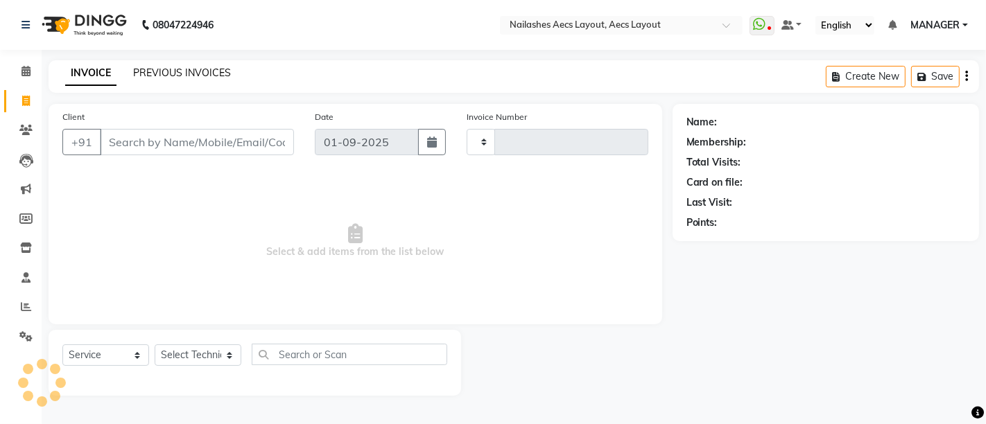
type input "0345"
select select "8467"
click at [153, 70] on link "PREVIOUS INVOICES" at bounding box center [182, 73] width 98 height 12
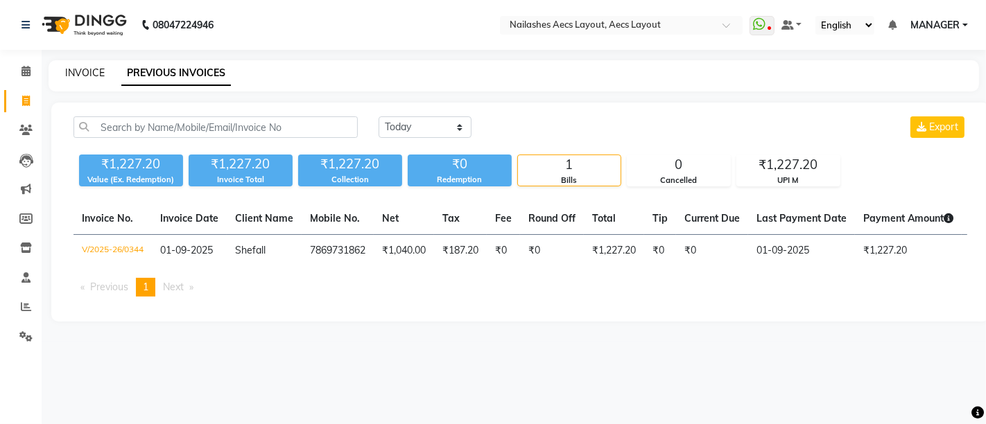
click at [83, 74] on link "INVOICE" at bounding box center [85, 73] width 40 height 12
select select "8467"
select select "service"
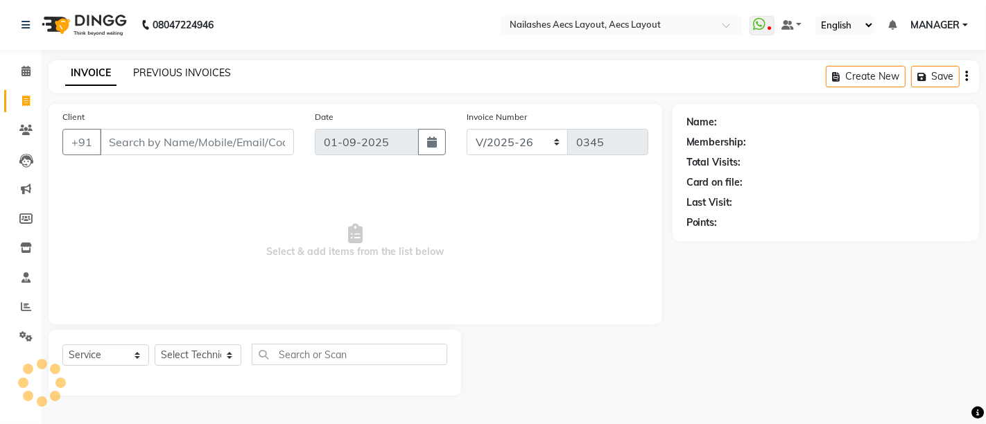
click at [189, 70] on link "PREVIOUS INVOICES" at bounding box center [182, 73] width 98 height 12
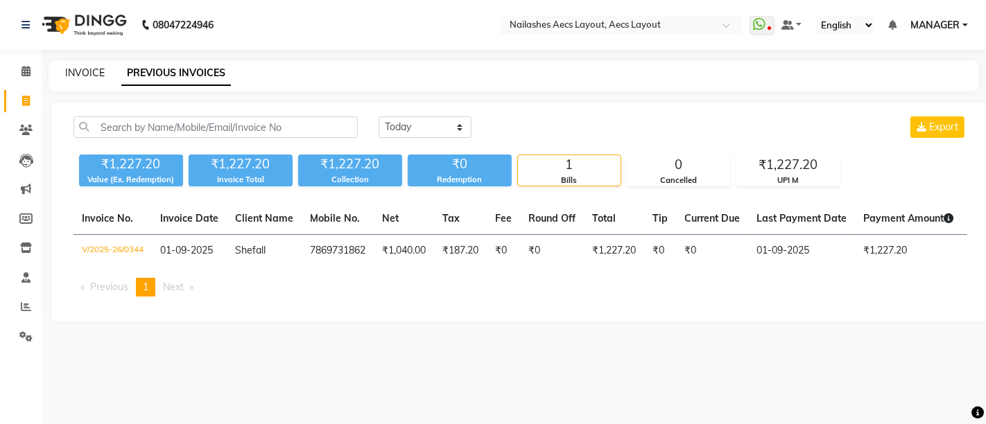
click at [90, 69] on link "INVOICE" at bounding box center [85, 73] width 40 height 12
select select "8467"
select select "service"
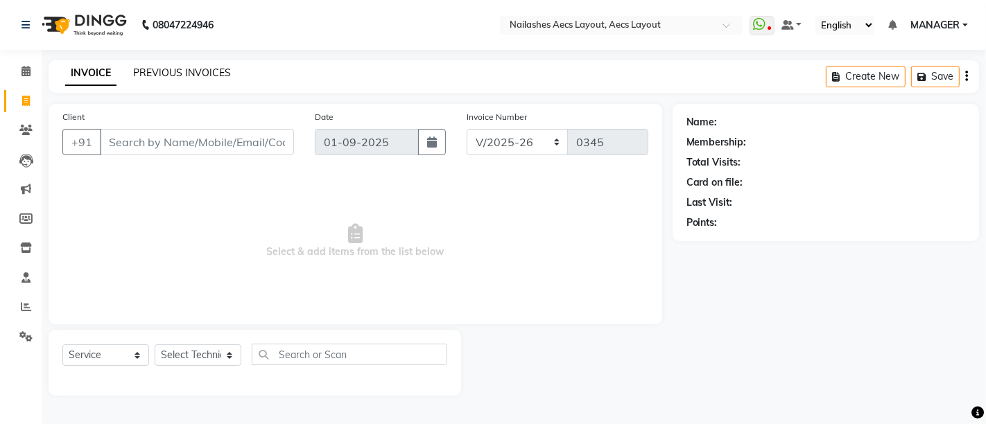
click at [164, 71] on link "PREVIOUS INVOICES" at bounding box center [182, 73] width 98 height 12
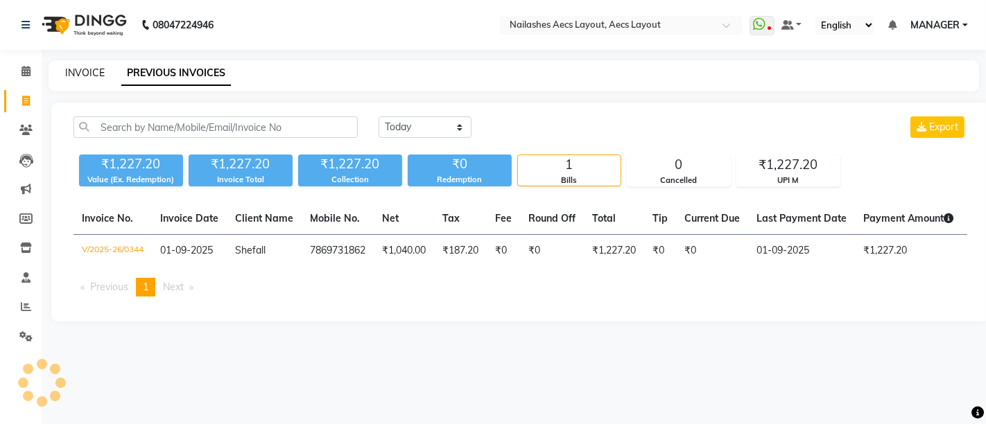
click at [78, 70] on link "INVOICE" at bounding box center [85, 73] width 40 height 12
select select "service"
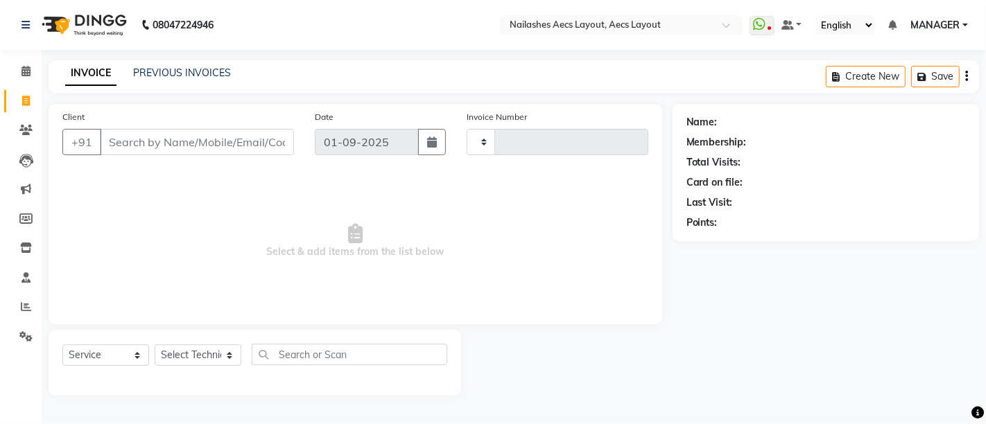
type input "0345"
select select "8467"
click at [174, 67] on link "PREVIOUS INVOICES" at bounding box center [182, 73] width 98 height 12
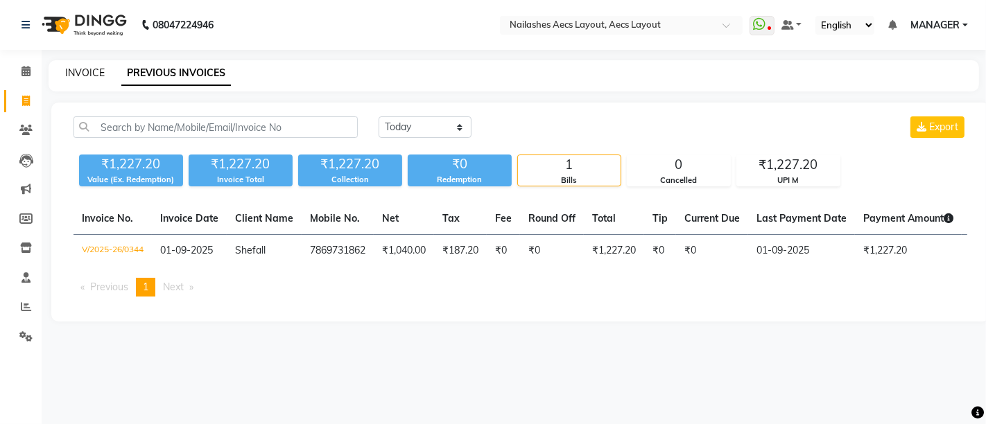
click at [90, 68] on link "INVOICE" at bounding box center [85, 73] width 40 height 12
select select "8467"
select select "service"
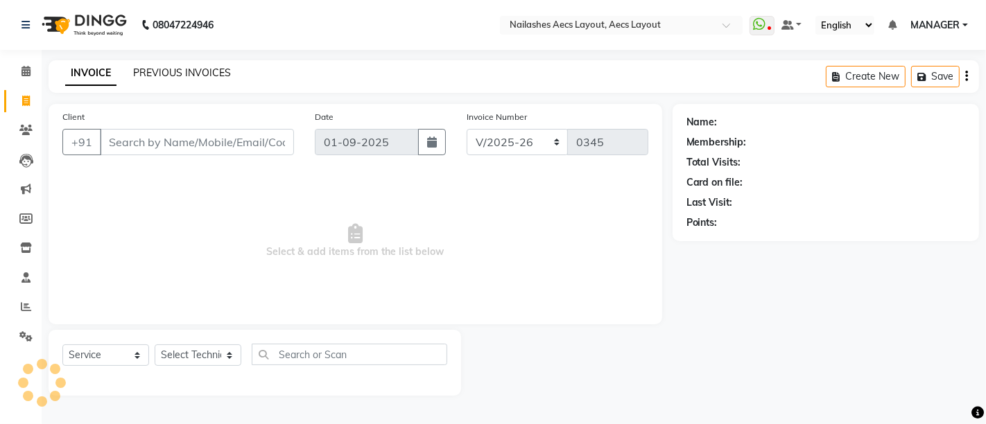
click at [182, 69] on link "PREVIOUS INVOICES" at bounding box center [182, 73] width 98 height 12
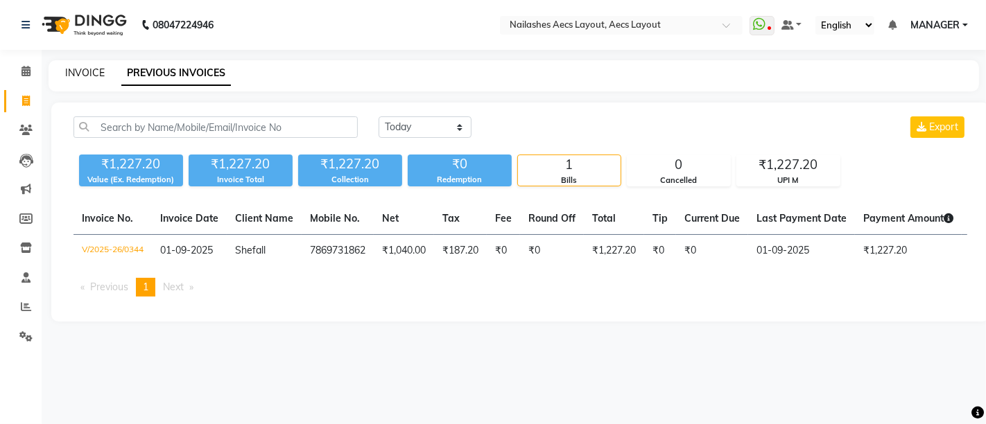
click at [93, 70] on link "INVOICE" at bounding box center [85, 73] width 40 height 12
select select "service"
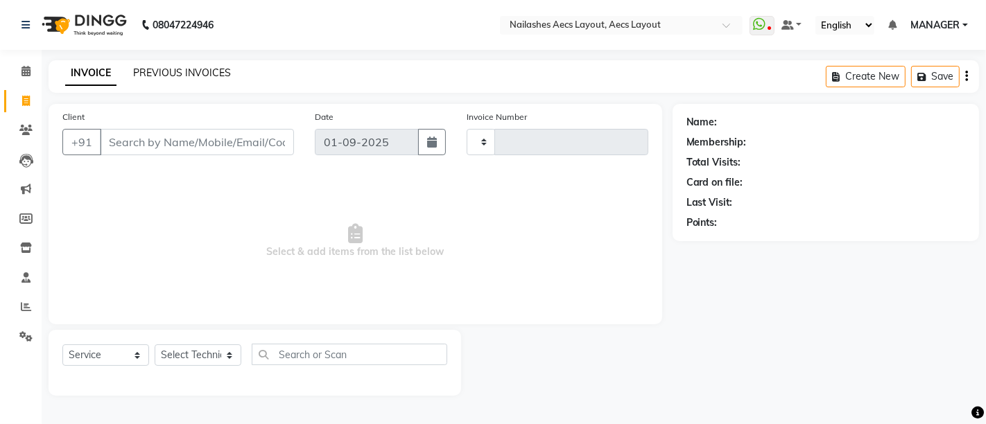
type input "0345"
select select "8467"
click at [172, 70] on link "PREVIOUS INVOICES" at bounding box center [182, 73] width 98 height 12
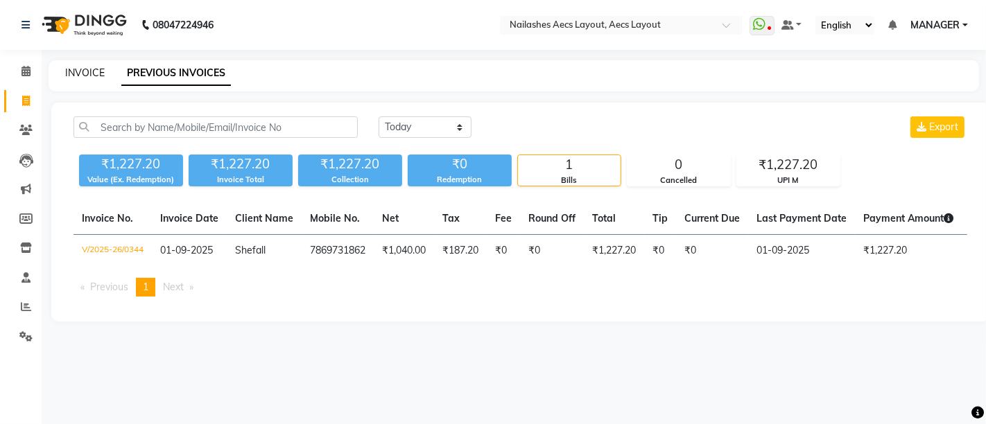
click at [87, 68] on link "INVOICE" at bounding box center [85, 73] width 40 height 12
select select "8467"
select select "service"
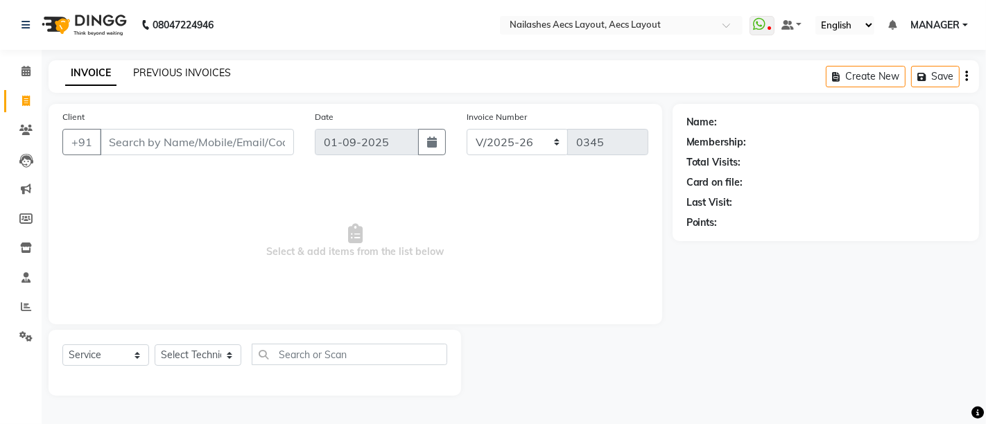
click at [164, 68] on link "PREVIOUS INVOICES" at bounding box center [182, 73] width 98 height 12
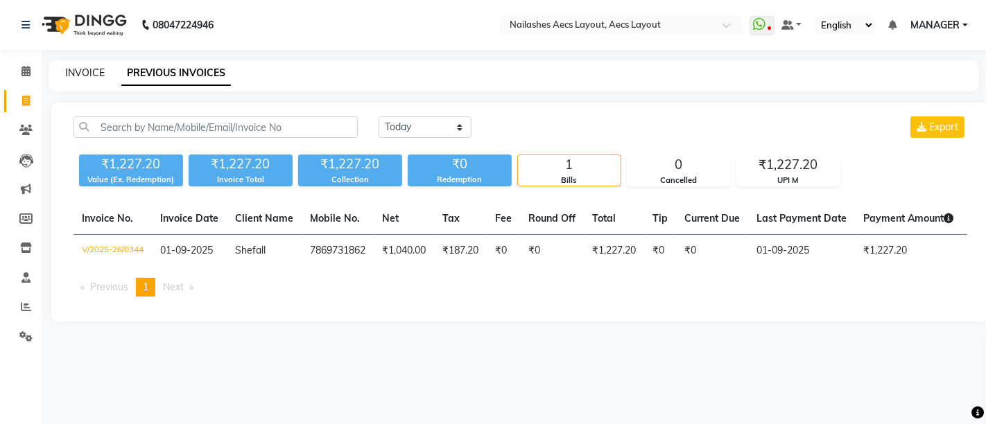
click at [88, 67] on link "INVOICE" at bounding box center [85, 73] width 40 height 12
select select "service"
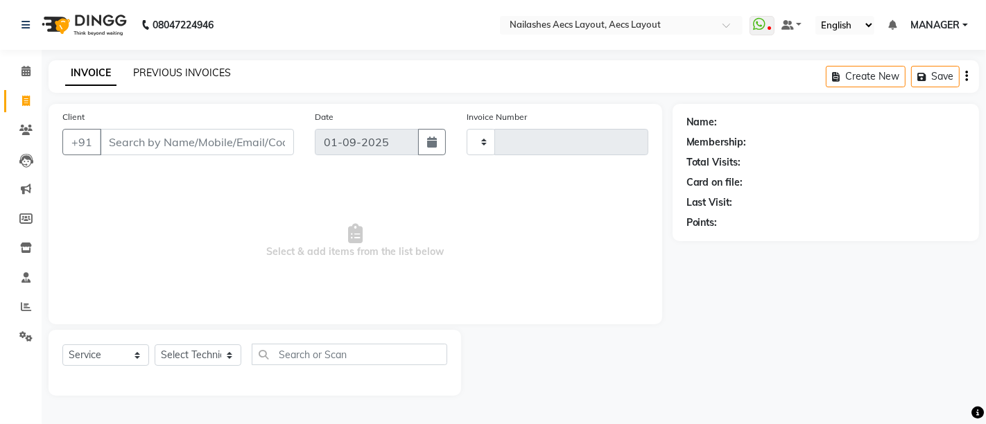
type input "0345"
select select "8467"
click at [171, 68] on link "PREVIOUS INVOICES" at bounding box center [182, 73] width 98 height 12
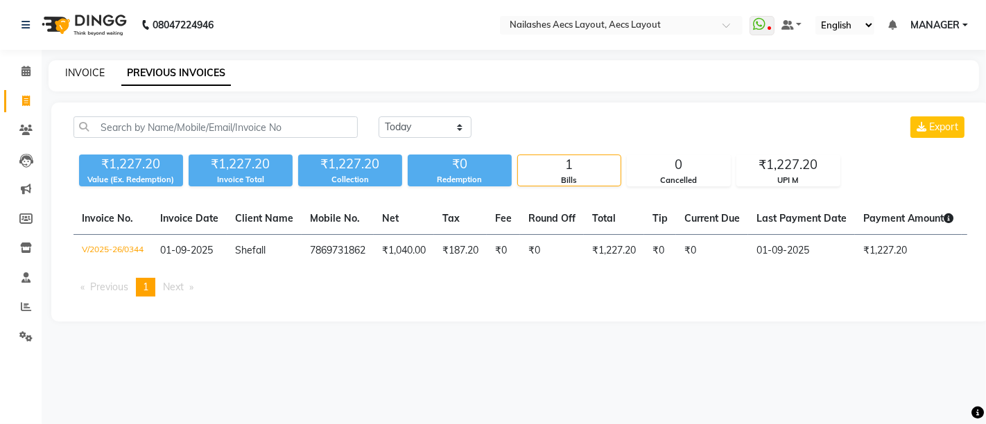
click at [95, 70] on link "INVOICE" at bounding box center [85, 73] width 40 height 12
select select "8467"
select select "service"
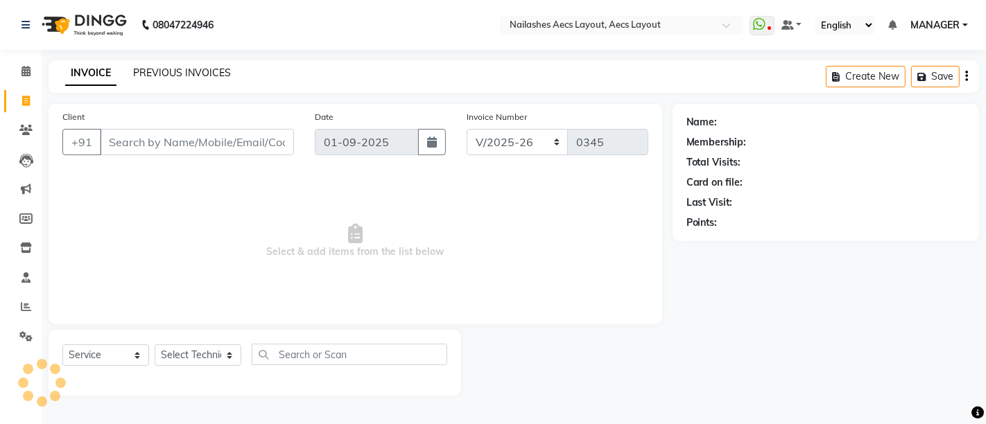
click at [172, 71] on link "PREVIOUS INVOICES" at bounding box center [182, 73] width 98 height 12
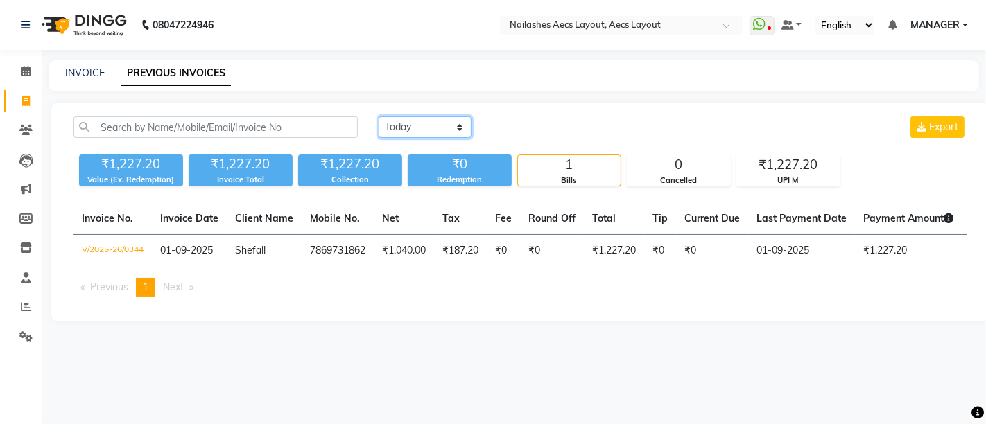
click at [400, 128] on select "Today Yesterday Custom Range" at bounding box center [425, 126] width 93 height 21
select select "range"
click at [379, 116] on select "Today Yesterday Custom Range" at bounding box center [425, 126] width 93 height 21
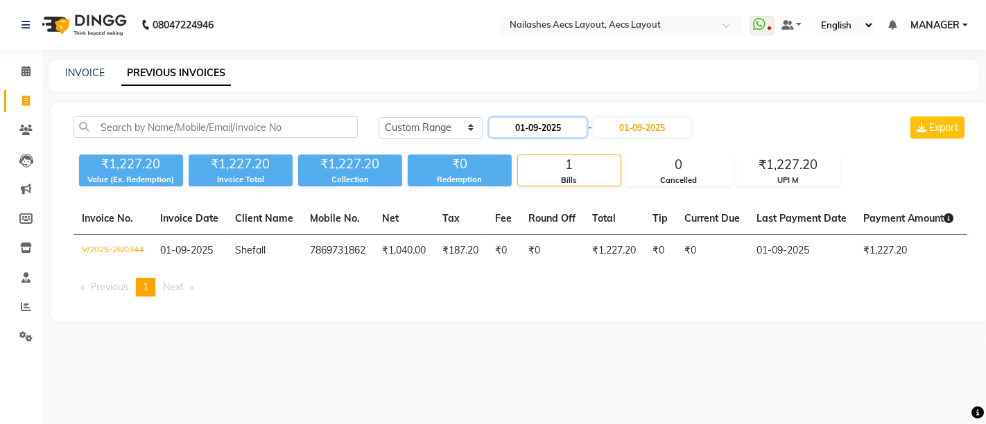
click at [553, 122] on input "01-09-2025" at bounding box center [538, 127] width 97 height 19
select select "9"
select select "2025"
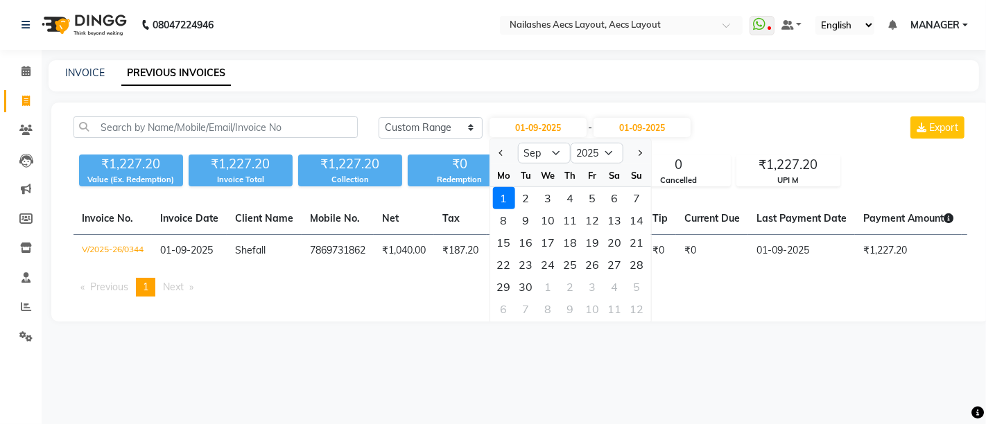
click at [698, 361] on div "08047224946 Select Location × Nailashes Aecs Layout, Aecs Layout WhatsApp Statu…" at bounding box center [493, 212] width 986 height 424
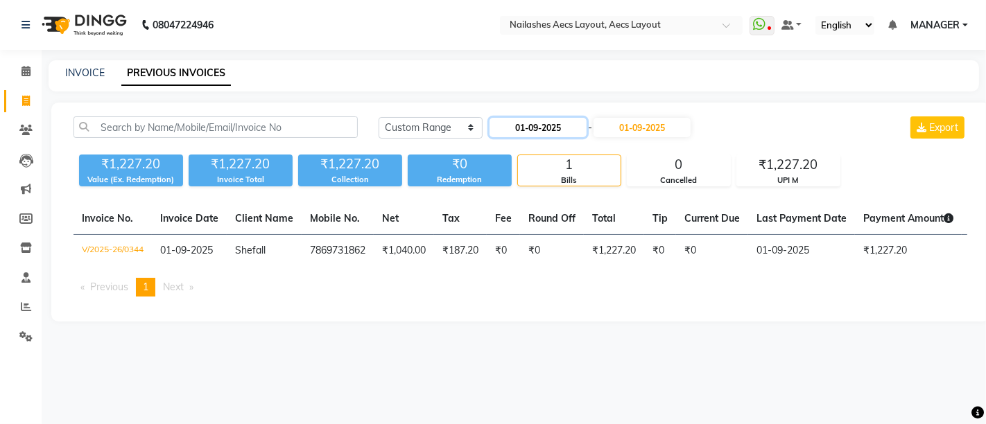
click at [548, 128] on input "01-09-2025" at bounding box center [538, 127] width 97 height 19
select select "9"
select select "2025"
click at [562, 130] on input "01-09-2025" at bounding box center [538, 127] width 97 height 19
select select "9"
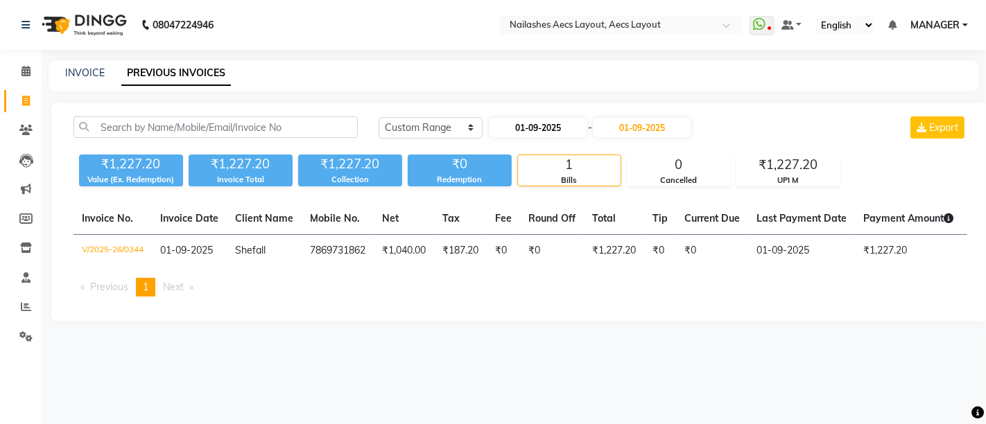
select select "2025"
click at [515, 124] on input "01-09-2025" at bounding box center [538, 127] width 97 height 19
select select "9"
select select "2025"
click at [641, 132] on input "01-09-2025" at bounding box center [642, 127] width 97 height 19
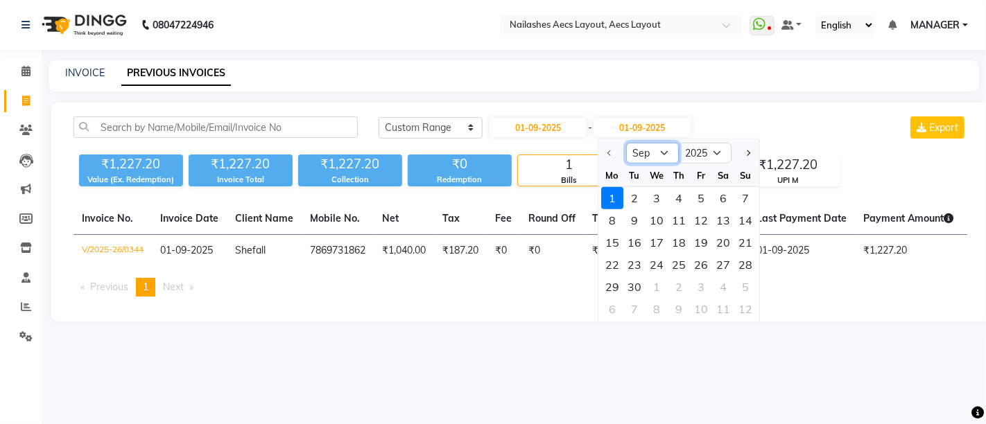
click at [665, 159] on select "Sep Oct Nov Dec" at bounding box center [652, 153] width 53 height 21
click at [659, 154] on select "Sep Oct Nov Dec" at bounding box center [652, 153] width 53 height 21
click at [626, 143] on select "Sep Oct Nov Dec" at bounding box center [652, 153] width 53 height 21
click at [553, 131] on input "01-09-2025" at bounding box center [538, 127] width 97 height 19
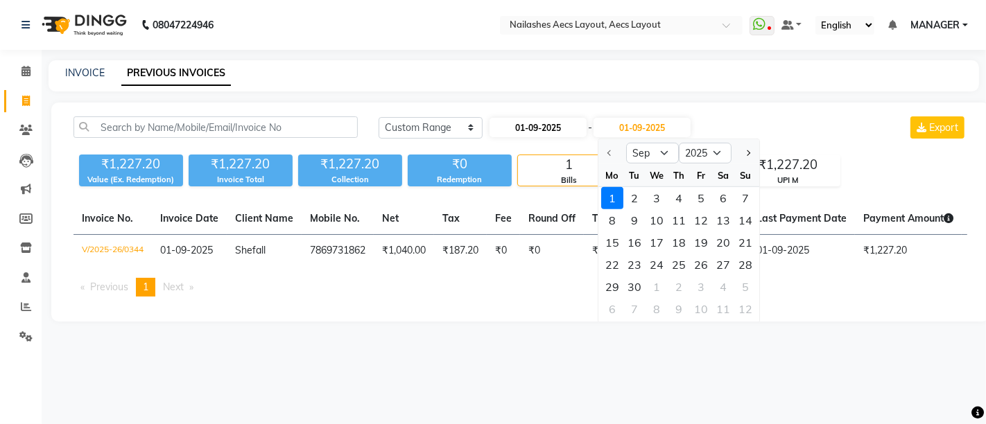
select select "9"
select select "2025"
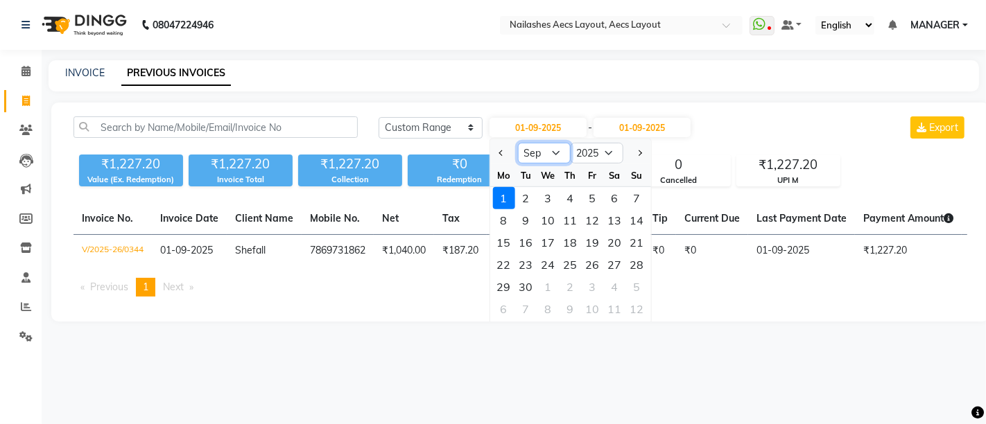
click at [530, 155] on select "Jan Feb Mar Apr May Jun Jul Aug Sep Oct Nov Dec" at bounding box center [543, 153] width 53 height 21
select select "8"
click at [517, 143] on select "Jan Feb Mar Apr May Jun Jul Aug Sep Oct Nov Dec" at bounding box center [543, 153] width 53 height 21
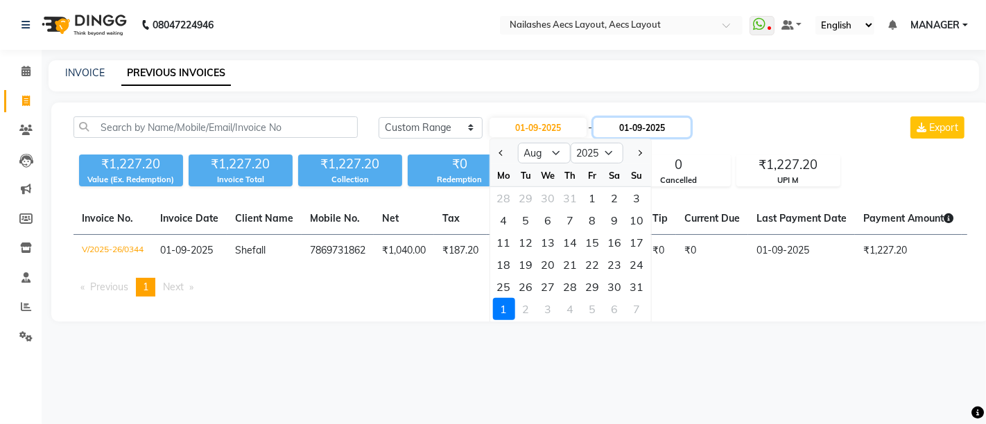
click at [643, 118] on input "01-09-2025" at bounding box center [642, 127] width 97 height 19
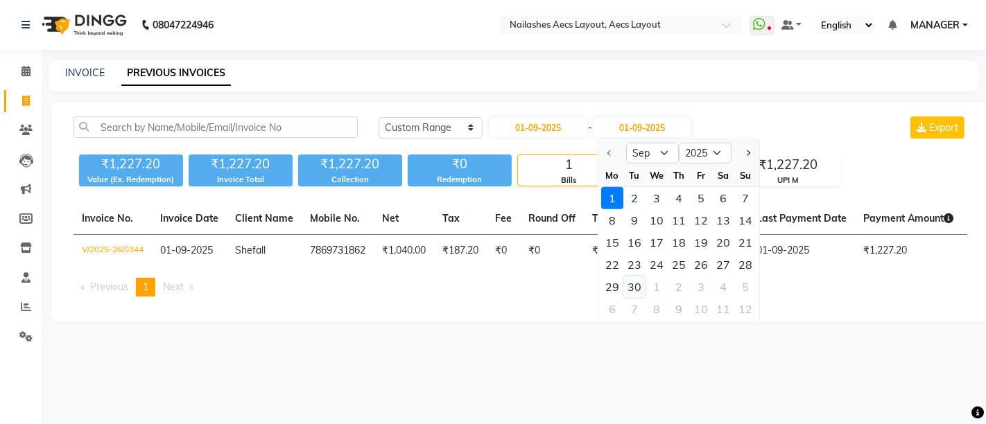
click at [632, 284] on div "30" at bounding box center [634, 287] width 22 height 22
type input "30-09-2025"
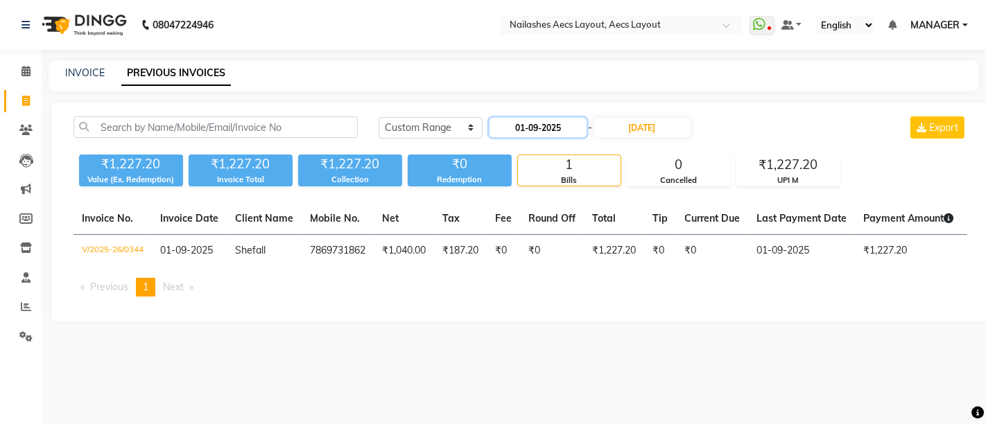
click at [544, 123] on input "01-09-2025" at bounding box center [538, 127] width 97 height 19
select select "9"
select select "2025"
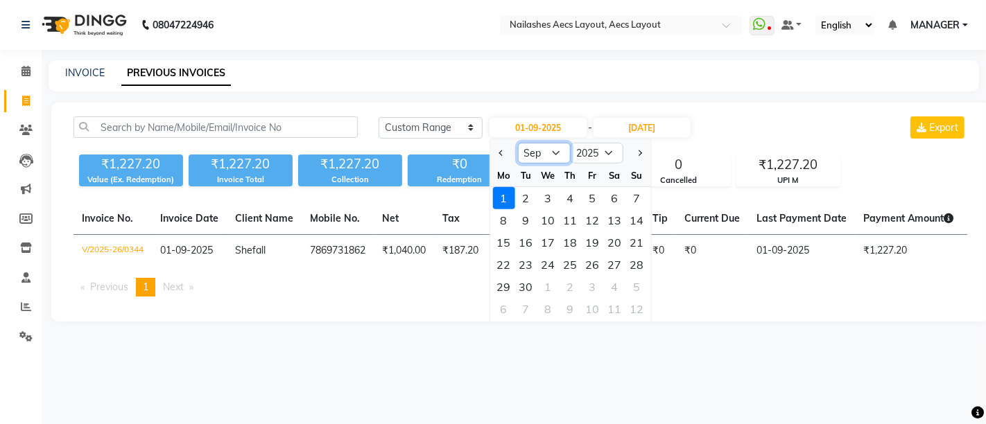
click at [544, 154] on select "Jan Feb Mar Apr May Jun Jul Aug Sep Oct Nov Dec" at bounding box center [543, 153] width 53 height 21
select select "8"
click at [517, 143] on select "Jan Feb Mar Apr May Jun Jul Aug Sep Oct Nov Dec" at bounding box center [543, 153] width 53 height 21
click at [632, 283] on div "31" at bounding box center [636, 287] width 22 height 22
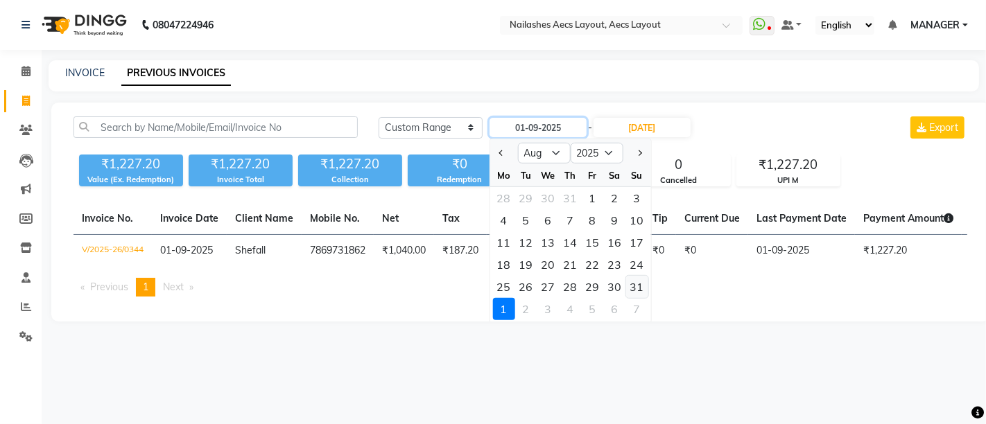
type input "31-08-2025"
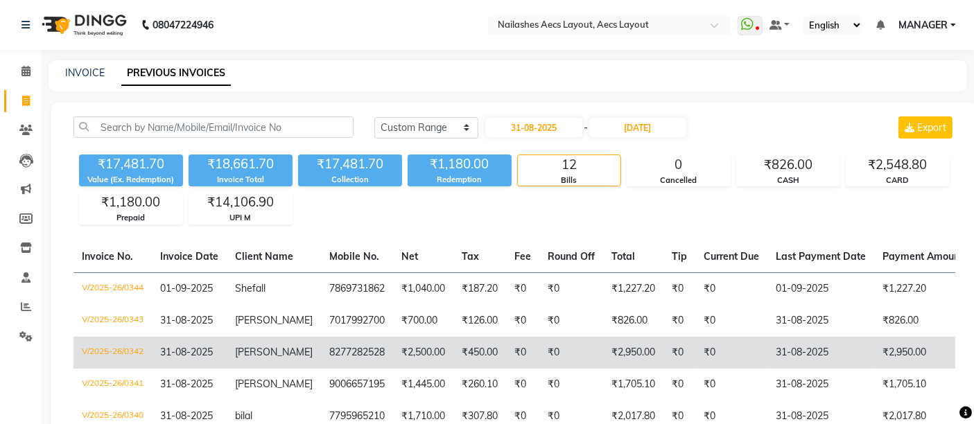
click at [569, 353] on td "₹0" at bounding box center [571, 353] width 64 height 32
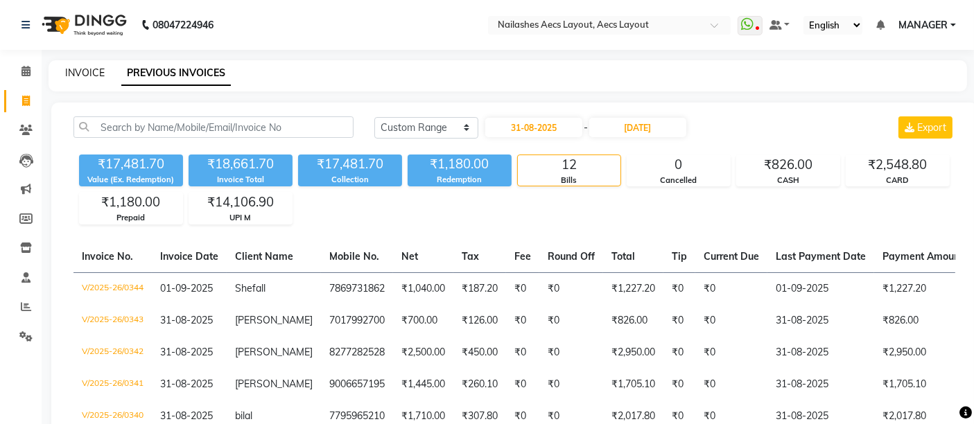
click at [77, 71] on link "INVOICE" at bounding box center [85, 73] width 40 height 12
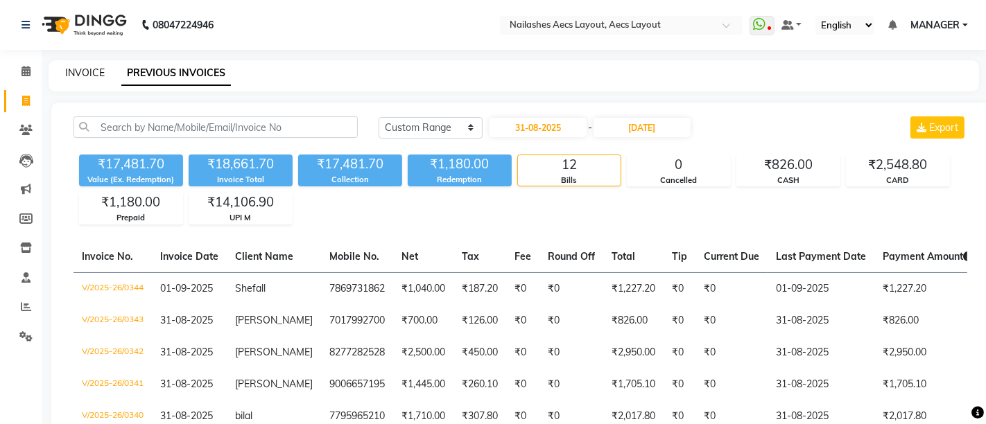
select select "service"
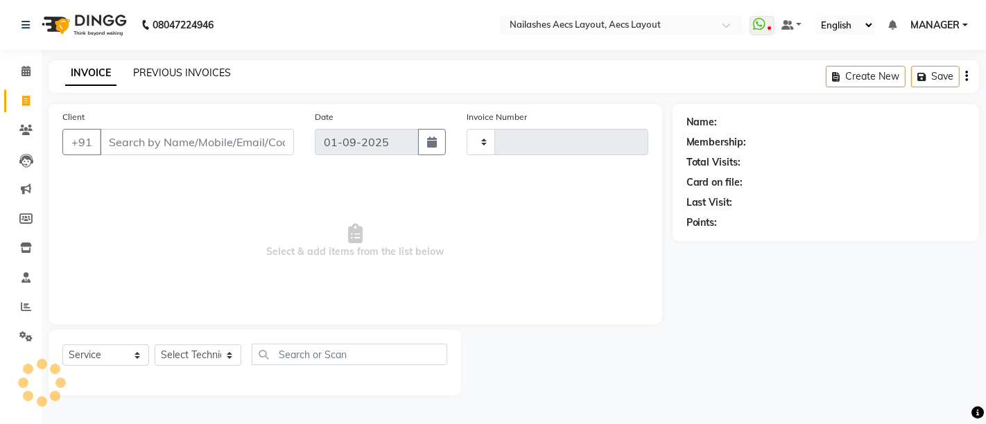
type input "0345"
select select "8467"
click at [168, 69] on link "PREVIOUS INVOICES" at bounding box center [182, 73] width 98 height 12
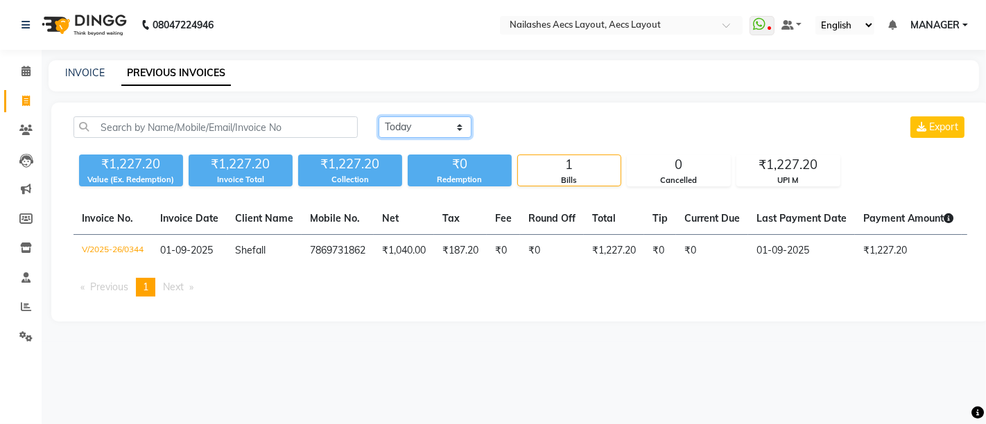
click at [443, 128] on select "Today Yesterday Custom Range" at bounding box center [425, 126] width 93 height 21
select select "yesterday"
click at [379, 116] on select "Today Yesterday Custom Range" at bounding box center [425, 126] width 93 height 21
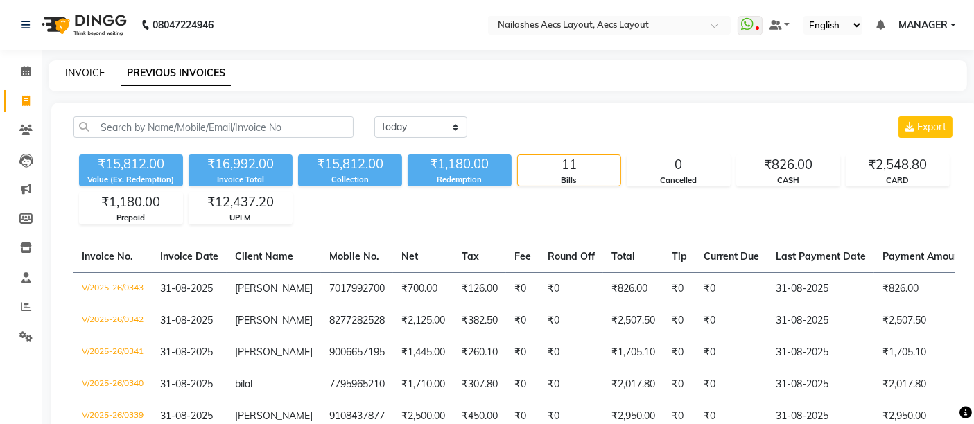
click at [81, 72] on link "INVOICE" at bounding box center [85, 73] width 40 height 12
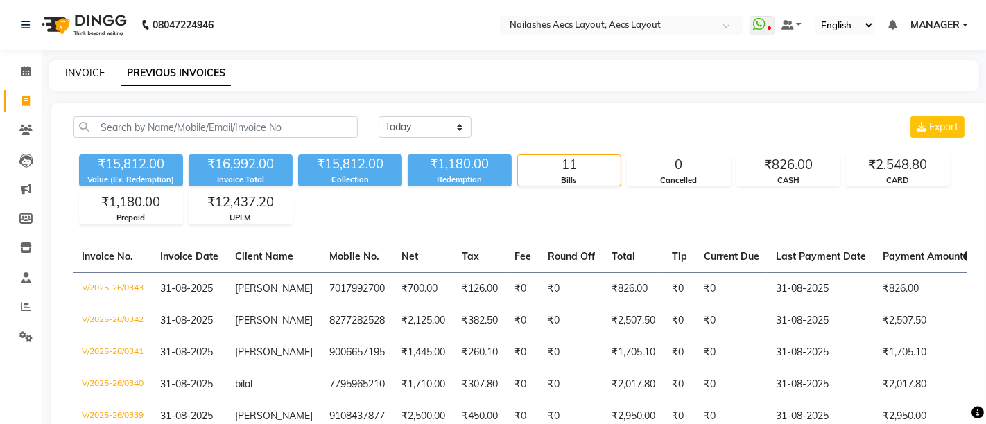
select select "service"
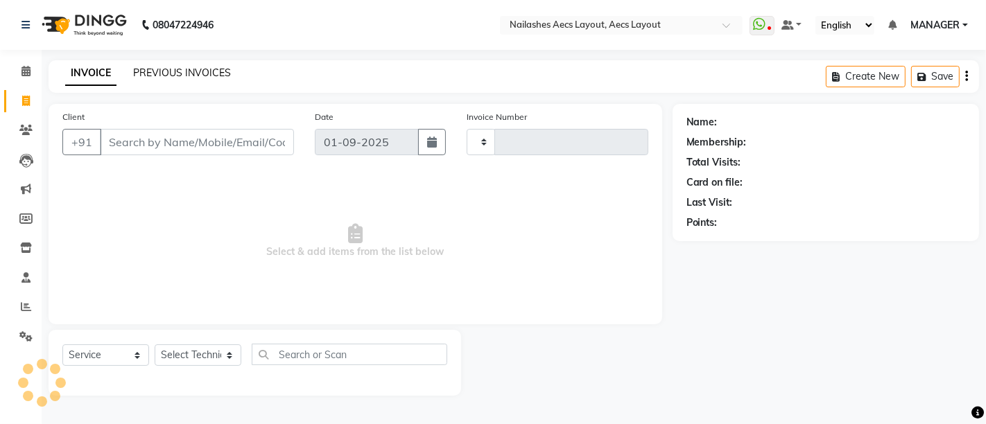
type input "0345"
select select "8467"
click at [168, 71] on link "PREVIOUS INVOICES" at bounding box center [182, 73] width 98 height 12
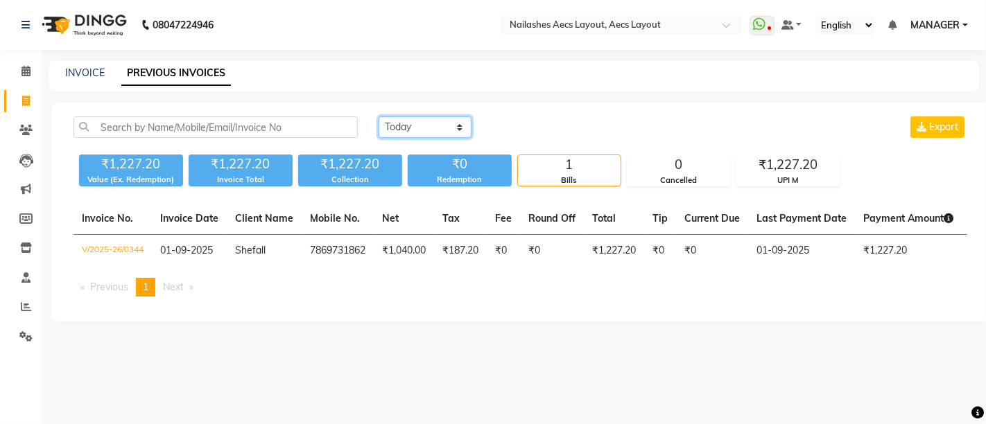
click at [433, 123] on select "Today Yesterday Custom Range" at bounding box center [425, 126] width 93 height 21
select select "range"
click at [379, 116] on select "Today Yesterday Custom Range" at bounding box center [425, 126] width 93 height 21
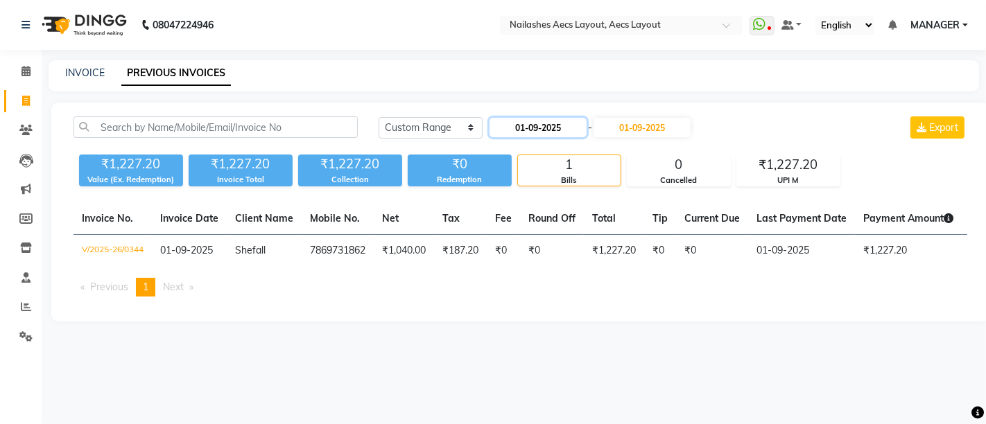
click at [560, 122] on input "01-09-2025" at bounding box center [538, 127] width 97 height 19
select select "9"
select select "2025"
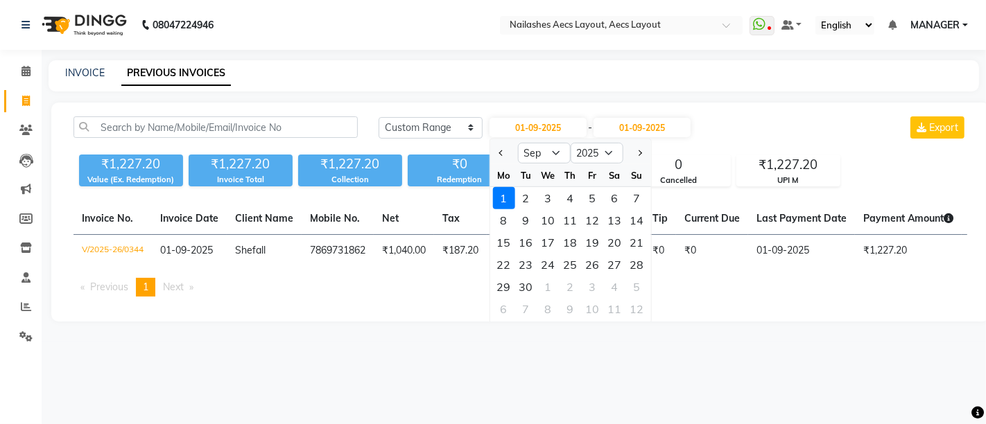
click at [544, 86] on div "INVOICE PREVIOUS INVOICES" at bounding box center [514, 75] width 931 height 31
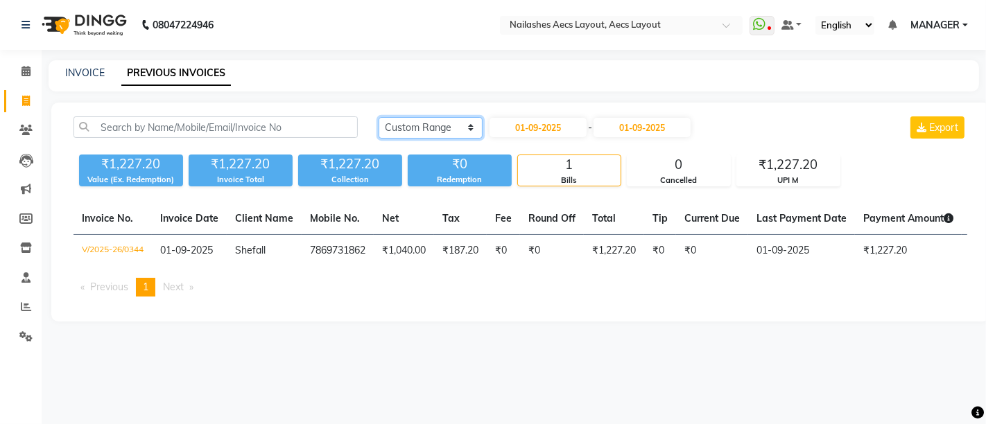
click at [413, 128] on select "Today Yesterday Custom Range" at bounding box center [431, 127] width 104 height 21
click at [379, 117] on select "Today Yesterday Custom Range" at bounding box center [431, 127] width 104 height 21
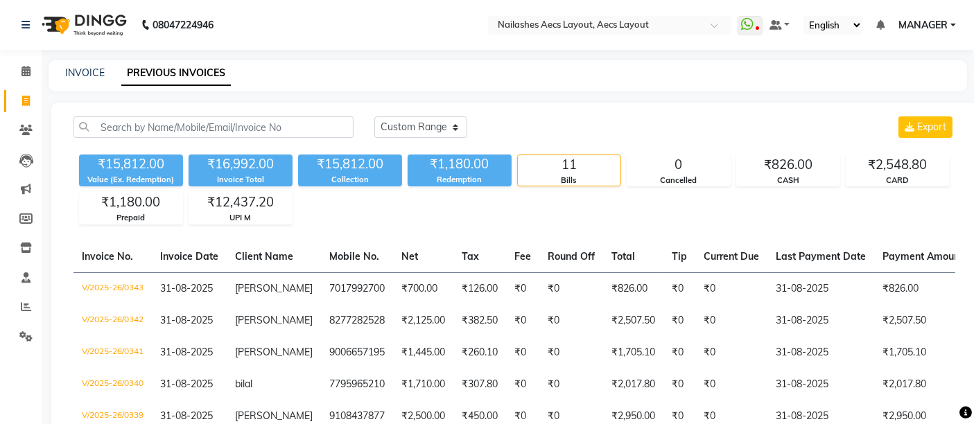
drag, startPoint x: 404, startPoint y: 114, endPoint x: 408, endPoint y: 137, distance: 23.4
click at [404, 114] on div "Today Yesterday Custom Range Export ₹15,812.00 Value (Ex. Redemption) ₹16,992.0…" at bounding box center [514, 391] width 926 height 576
click at [425, 128] on select "Today Yesterday Custom Range" at bounding box center [420, 126] width 93 height 21
select select "range"
click at [374, 116] on select "Today Yesterday Custom Range" at bounding box center [420, 126] width 93 height 21
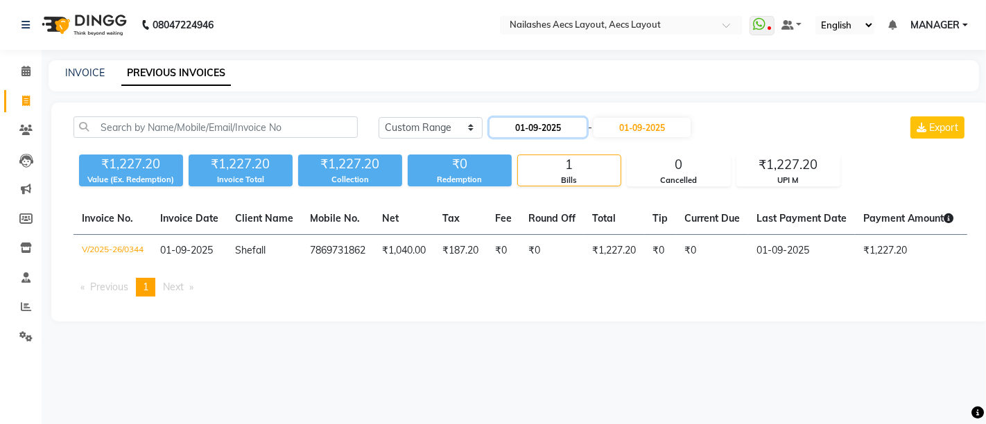
click at [546, 130] on input "01-09-2025" at bounding box center [538, 127] width 97 height 19
select select "9"
select select "2025"
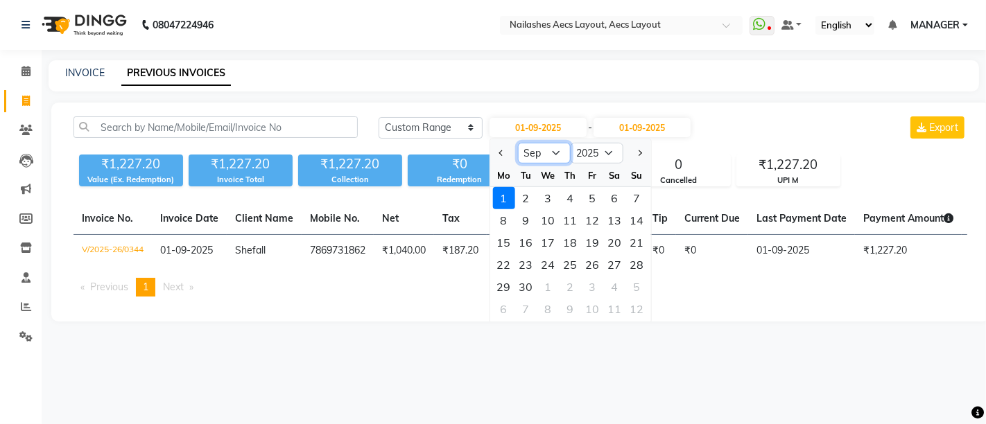
drag, startPoint x: 543, startPoint y: 150, endPoint x: 546, endPoint y: 157, distance: 7.1
click at [543, 150] on select "Jan Feb Mar Apr May Jun Jul Aug Sep Oct Nov Dec" at bounding box center [543, 153] width 53 height 21
select select "8"
click at [517, 143] on select "Jan Feb Mar Apr May Jun Jul Aug Sep Oct Nov Dec" at bounding box center [543, 153] width 53 height 21
click at [596, 201] on div "1" at bounding box center [592, 198] width 22 height 22
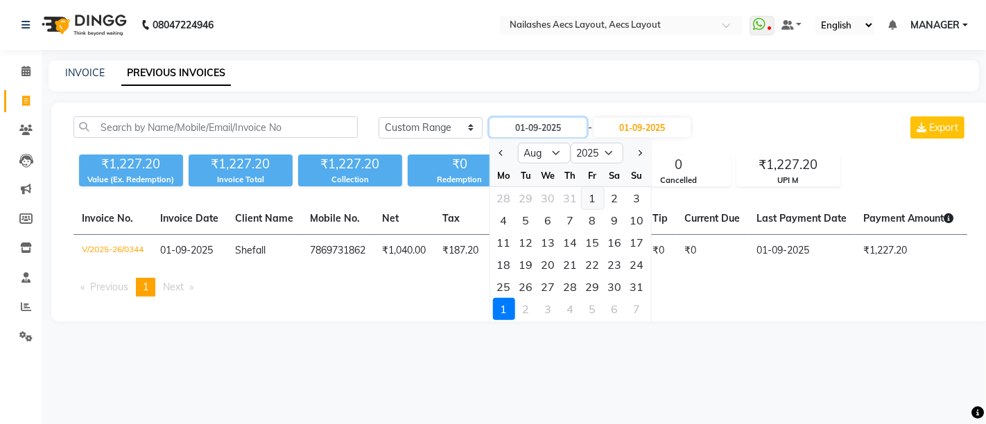
type input "01-08-2025"
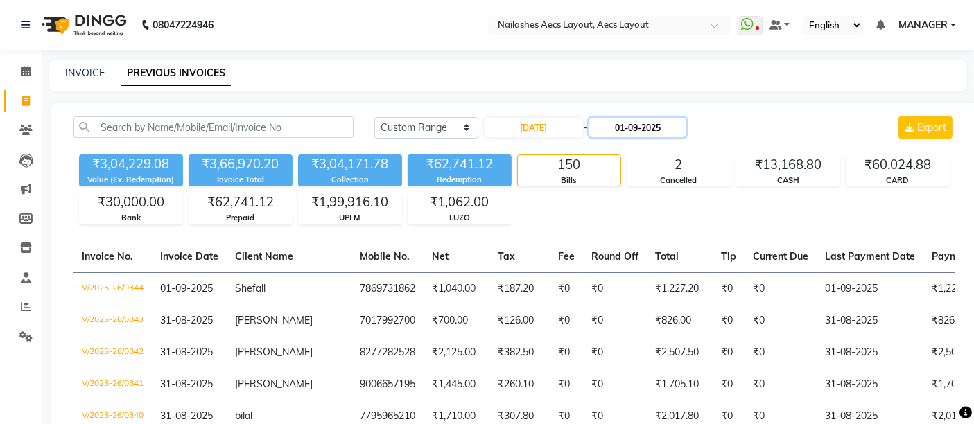
click at [651, 123] on input "01-09-2025" at bounding box center [637, 127] width 97 height 19
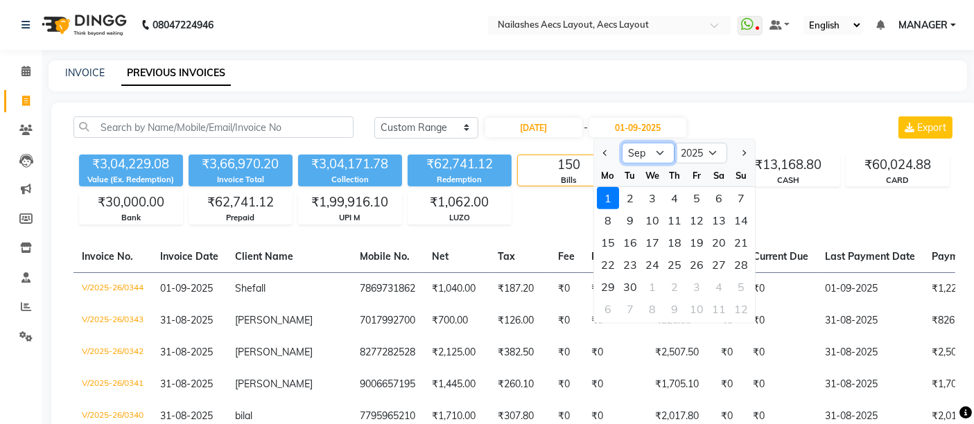
click at [655, 154] on select "Aug Sep Oct Nov Dec" at bounding box center [648, 153] width 53 height 21
select select "8"
click at [622, 143] on select "Aug Sep Oct Nov Dec" at bounding box center [648, 153] width 53 height 21
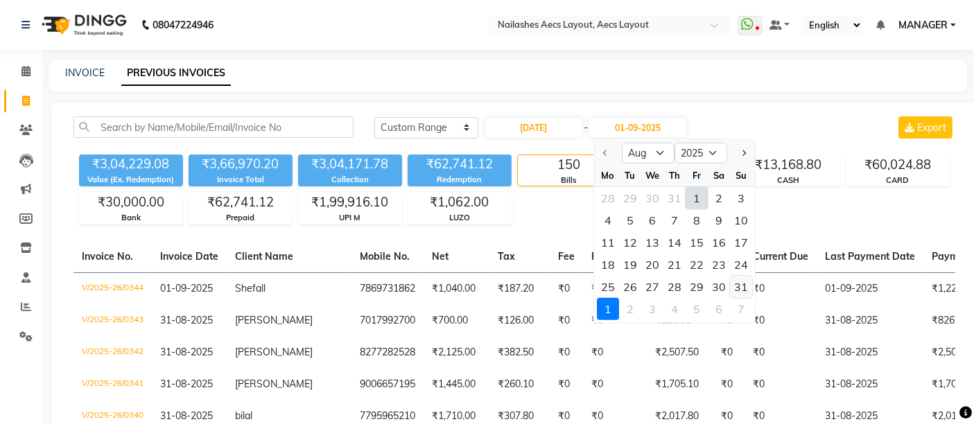
click at [738, 280] on div "31" at bounding box center [741, 287] width 22 height 22
type input "31-08-2025"
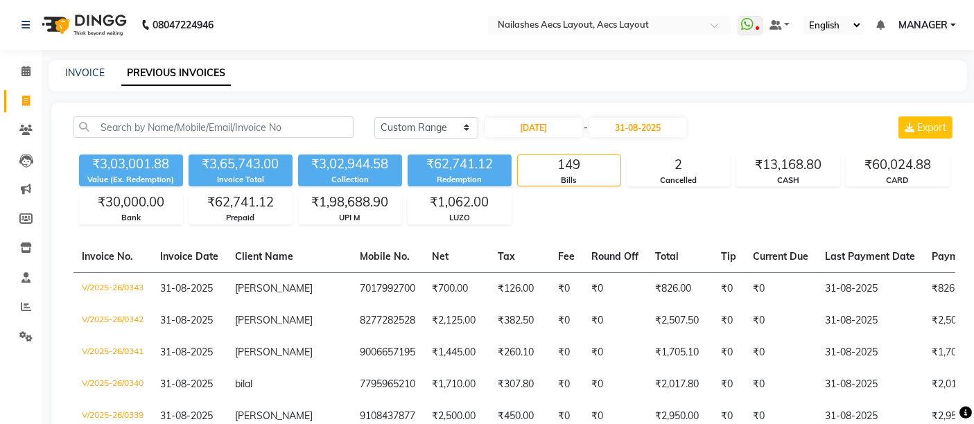
click at [87, 64] on div "INVOICE PREVIOUS INVOICES" at bounding box center [508, 75] width 919 height 31
click at [85, 66] on div "INVOICE" at bounding box center [85, 73] width 40 height 15
click at [82, 70] on link "INVOICE" at bounding box center [85, 73] width 40 height 12
select select "service"
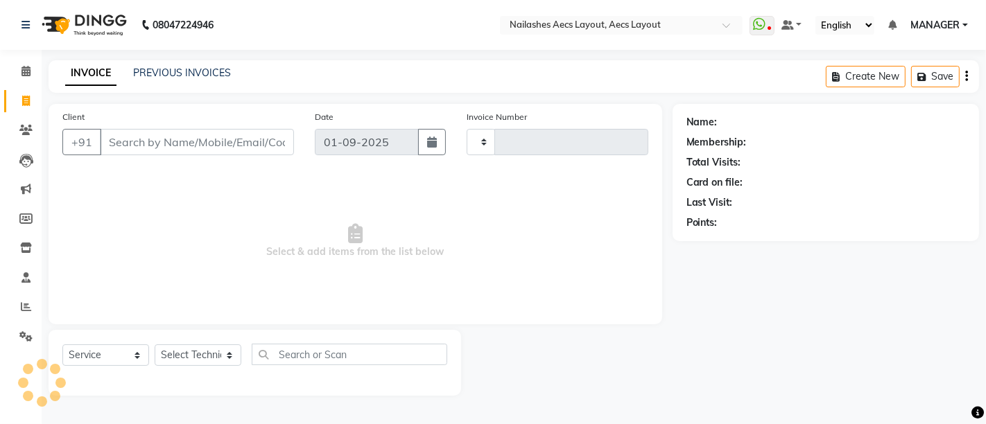
type input "0345"
select select "8467"
click at [197, 69] on link "PREVIOUS INVOICES" at bounding box center [182, 73] width 98 height 12
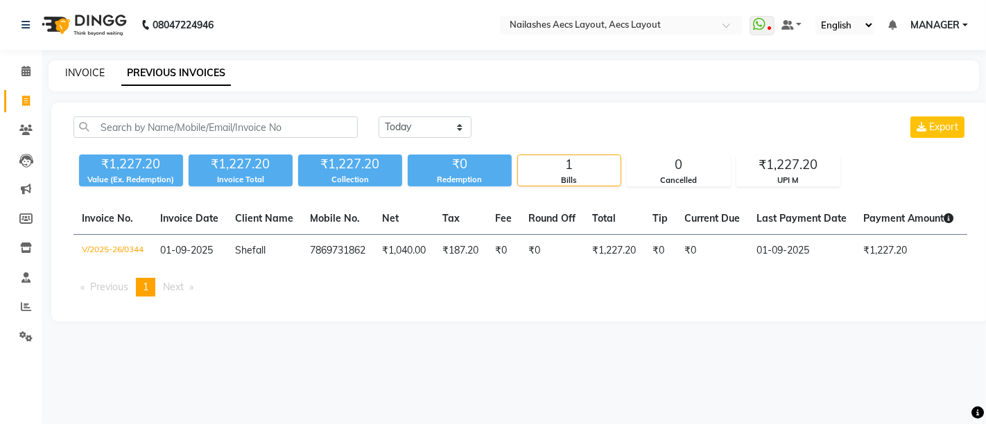
click at [87, 71] on link "INVOICE" at bounding box center [85, 73] width 40 height 12
select select "8467"
select select "service"
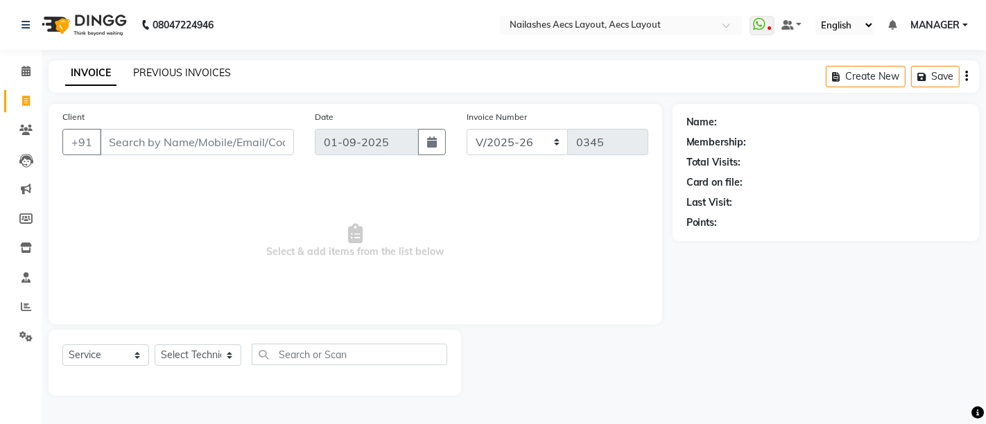
click at [189, 76] on link "PREVIOUS INVOICES" at bounding box center [182, 73] width 98 height 12
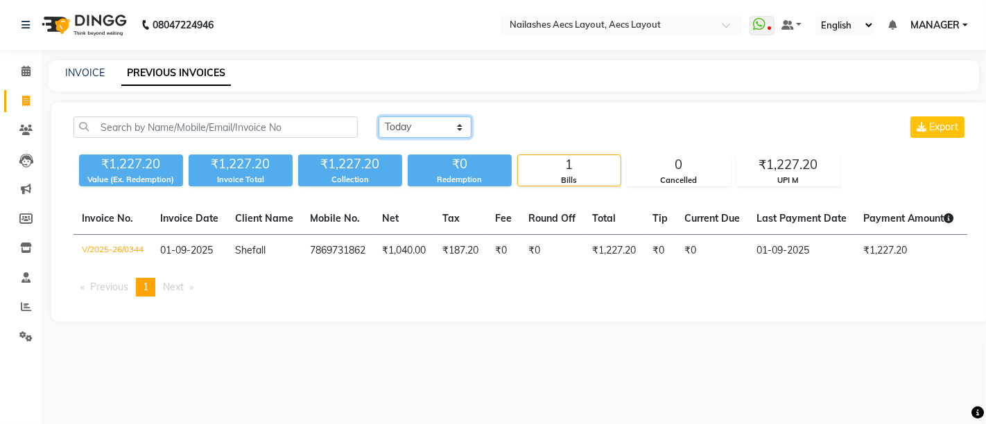
click at [423, 128] on select "Today Yesterday Custom Range" at bounding box center [425, 126] width 93 height 21
select select "range"
click at [379, 116] on select "Today Yesterday Custom Range" at bounding box center [425, 126] width 93 height 21
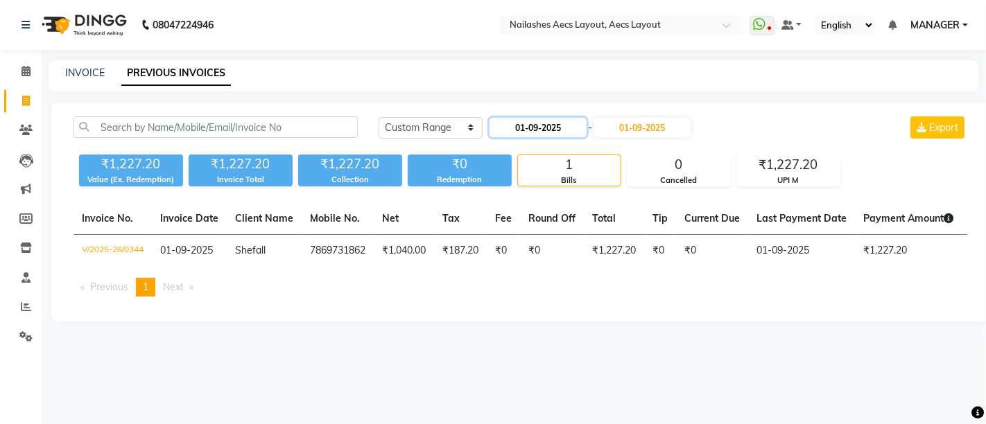
click at [544, 130] on input "01-09-2025" at bounding box center [538, 127] width 97 height 19
select select "9"
select select "2025"
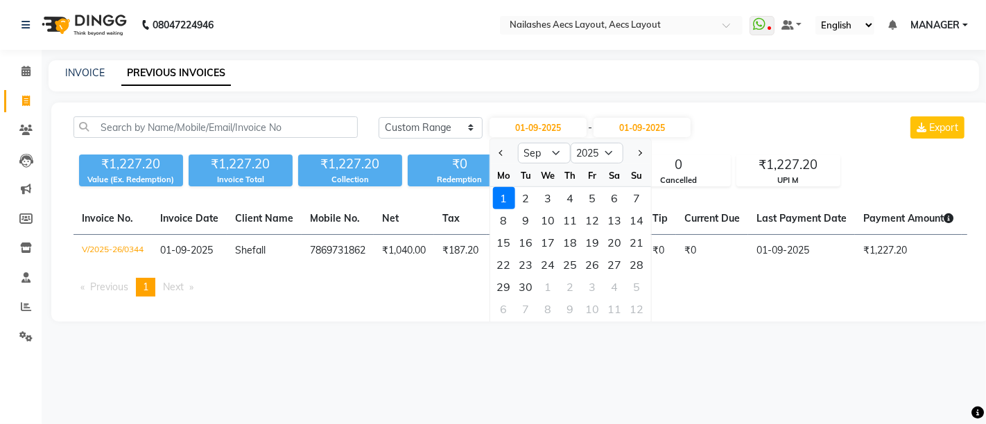
click at [505, 193] on div "1" at bounding box center [503, 198] width 22 height 22
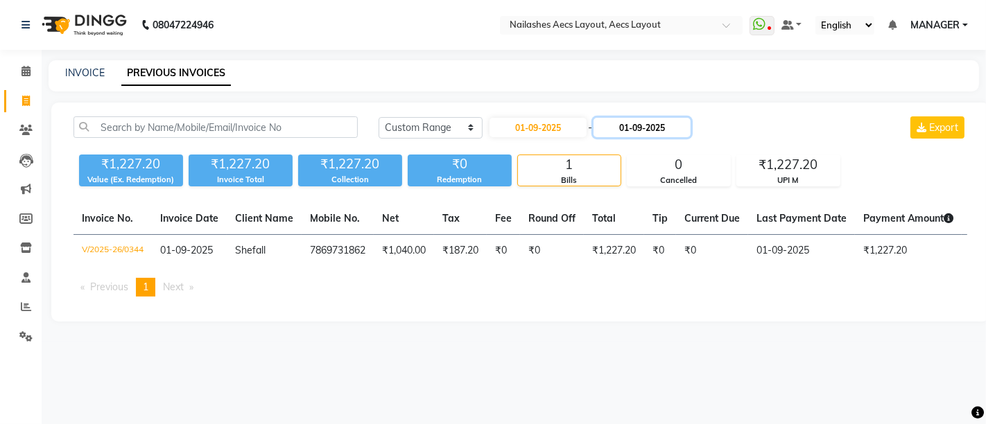
click at [639, 132] on input "01-09-2025" at bounding box center [642, 127] width 97 height 19
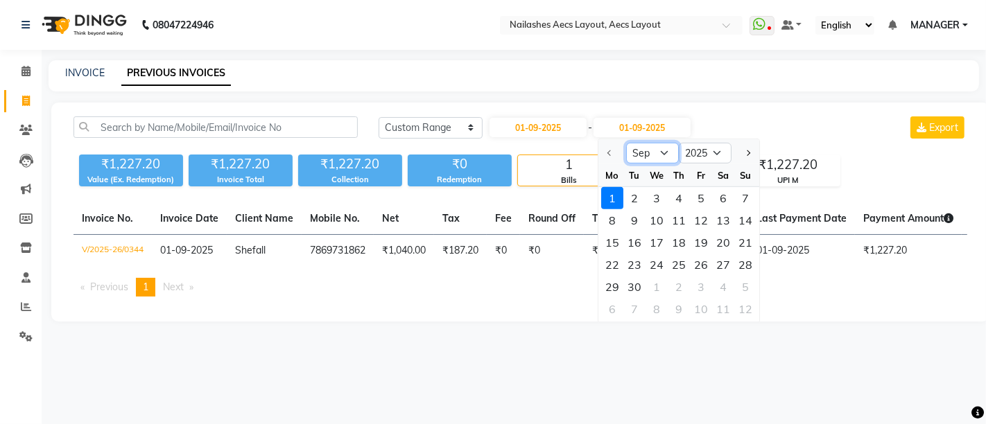
click at [648, 147] on select "Sep Oct Nov Dec" at bounding box center [652, 153] width 53 height 21
click at [546, 126] on input "01-09-2025" at bounding box center [538, 127] width 97 height 19
select select "9"
select select "2025"
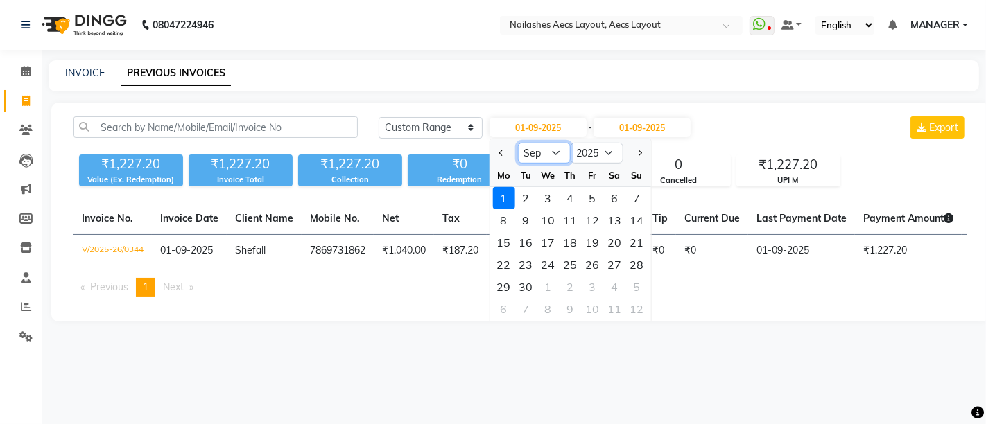
click at [533, 146] on select "Jan Feb Mar Apr May Jun Jul Aug Sep Oct Nov Dec" at bounding box center [543, 153] width 53 height 21
select select "8"
click at [517, 143] on select "Jan Feb Mar Apr May Jun Jul Aug Sep Oct Nov Dec" at bounding box center [543, 153] width 53 height 21
click at [596, 199] on div "1" at bounding box center [592, 198] width 22 height 22
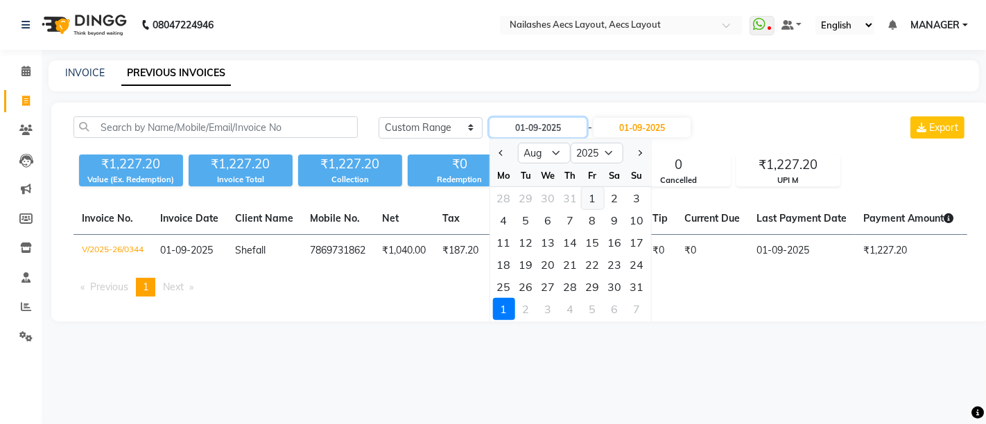
type input "01-08-2025"
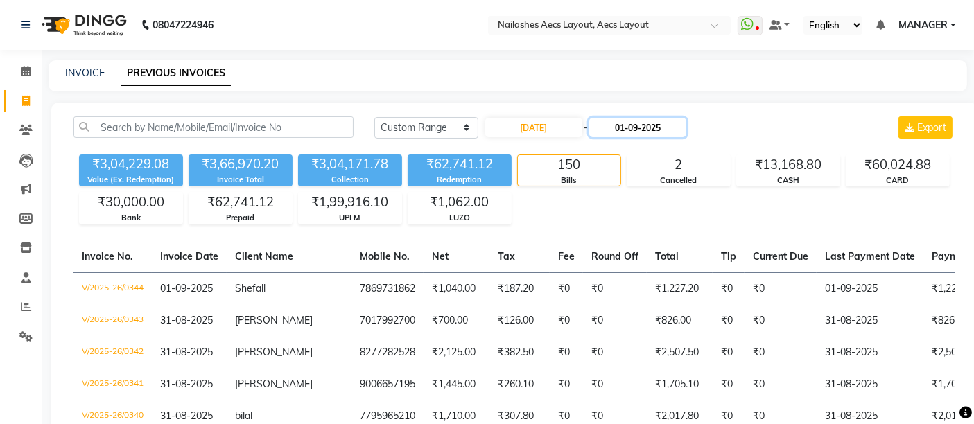
click at [634, 124] on input "01-09-2025" at bounding box center [637, 127] width 97 height 19
select select "9"
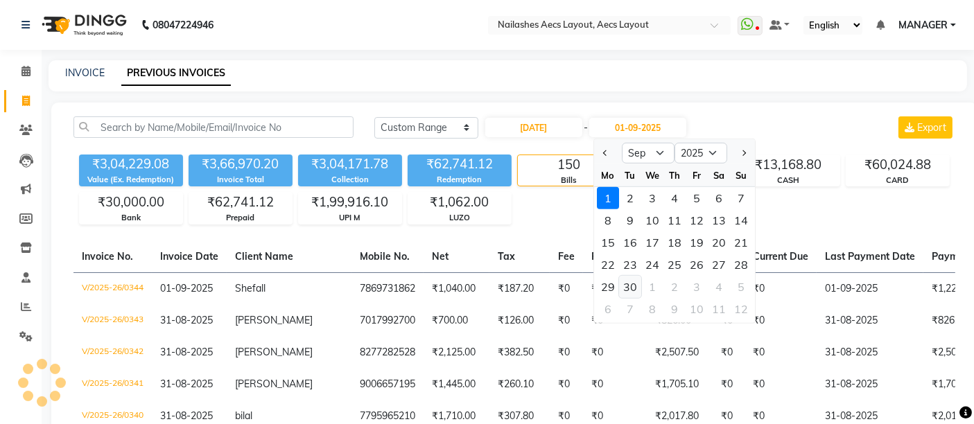
click at [628, 285] on div "30" at bounding box center [630, 287] width 22 height 22
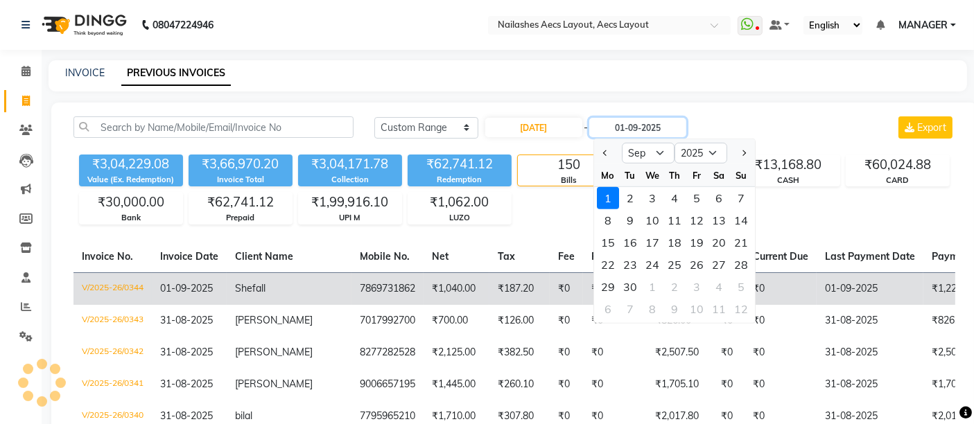
type input "30-09-2025"
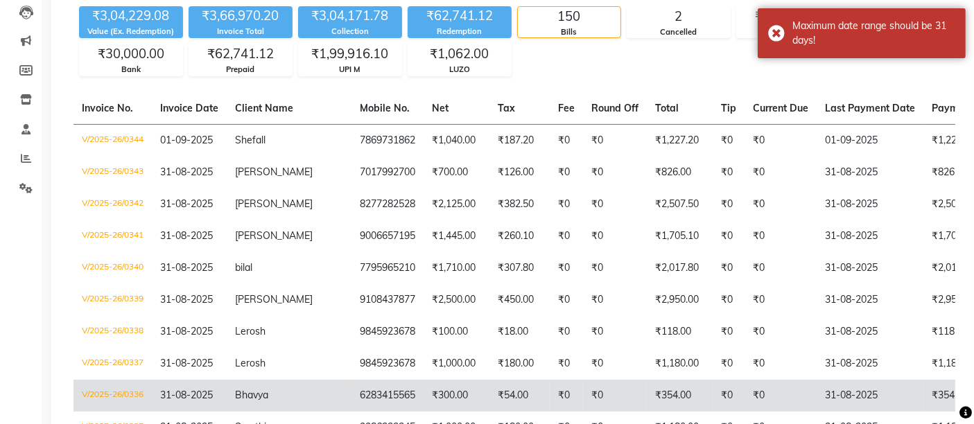
scroll to position [77, 0]
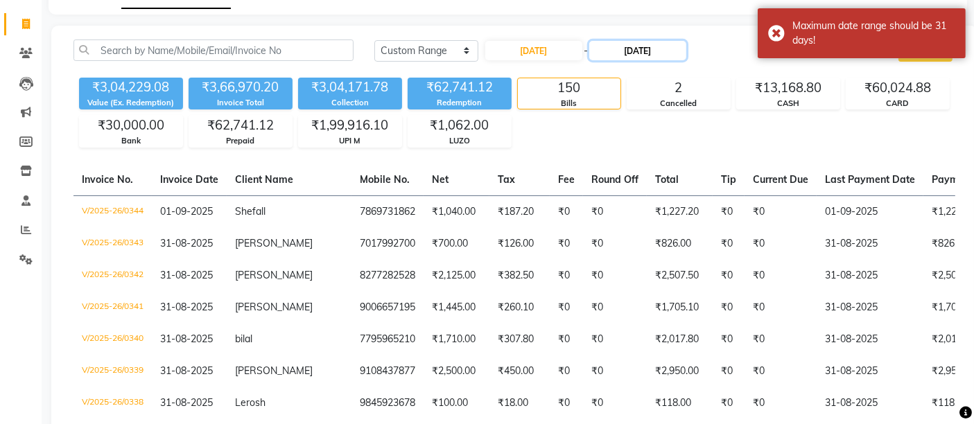
click at [648, 47] on input "30-09-2025" at bounding box center [637, 50] width 97 height 19
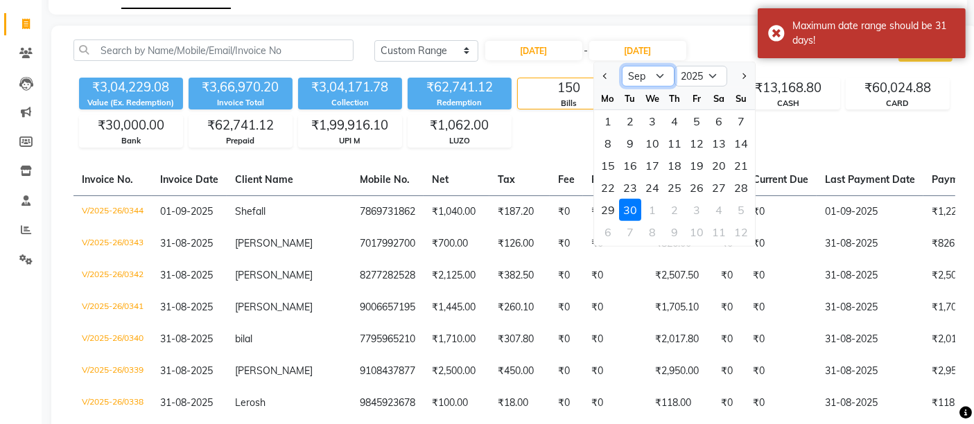
click at [647, 75] on select "Aug Sep Oct Nov Dec" at bounding box center [648, 76] width 53 height 21
select select "8"
click at [622, 66] on select "Aug Sep Oct Nov Dec" at bounding box center [648, 76] width 53 height 21
click at [743, 207] on div "31" at bounding box center [741, 210] width 22 height 22
type input "31-08-2025"
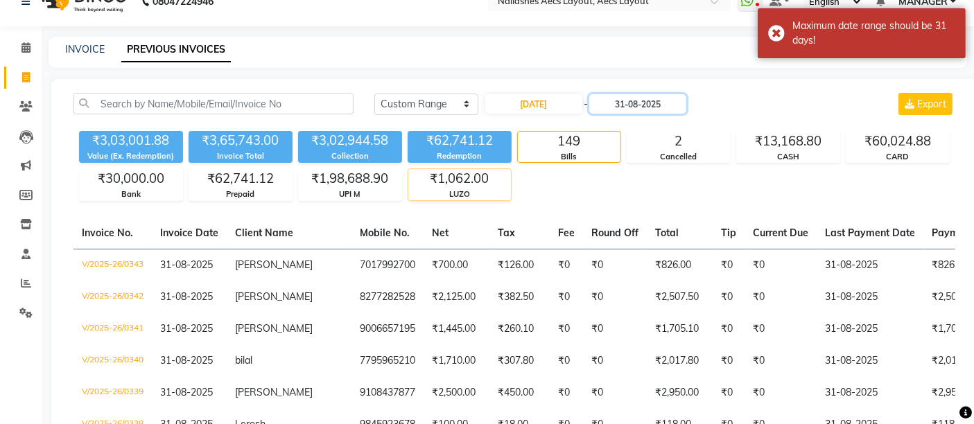
scroll to position [0, 0]
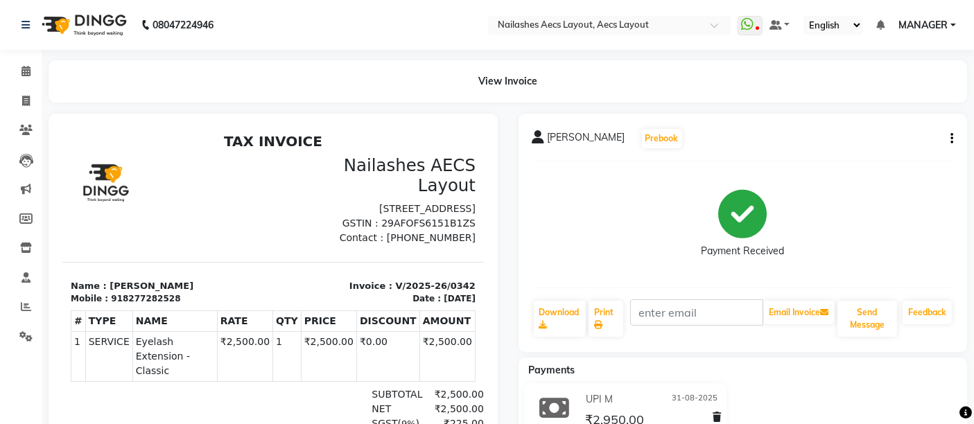
scroll to position [11, 0]
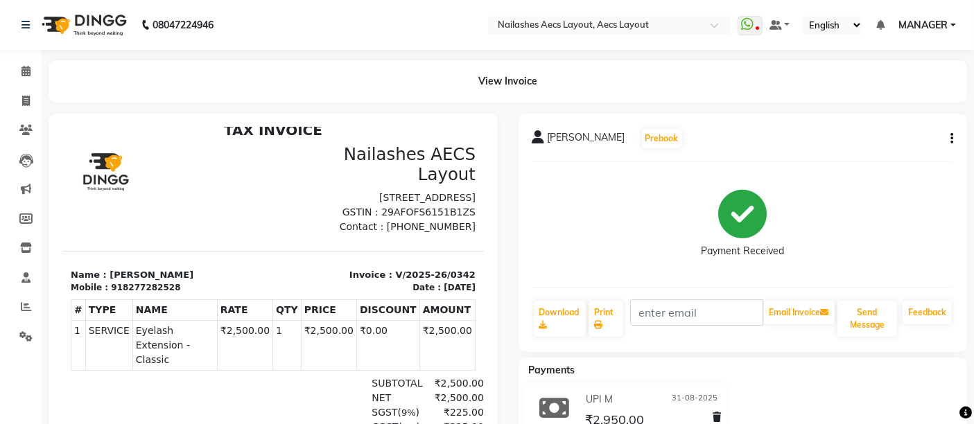
drag, startPoint x: 806, startPoint y: 377, endPoint x: 384, endPoint y: 142, distance: 482.4
click at [806, 377] on div "Payments" at bounding box center [749, 370] width 460 height 15
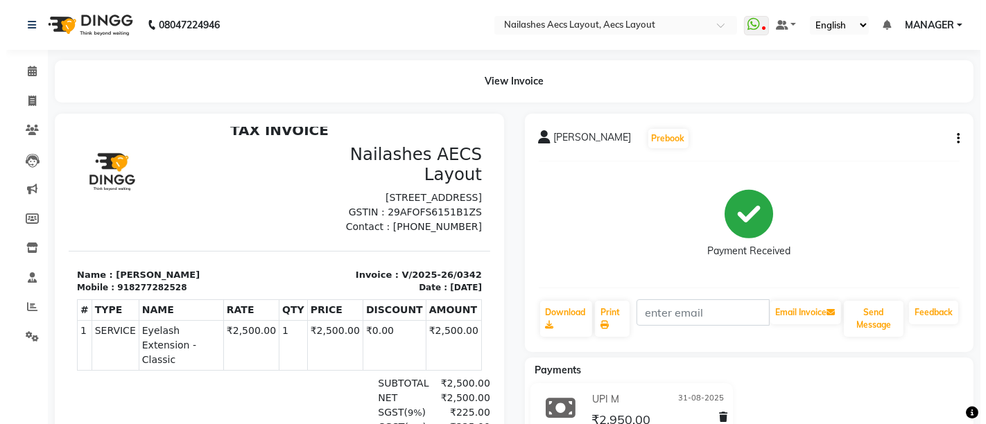
scroll to position [0, 0]
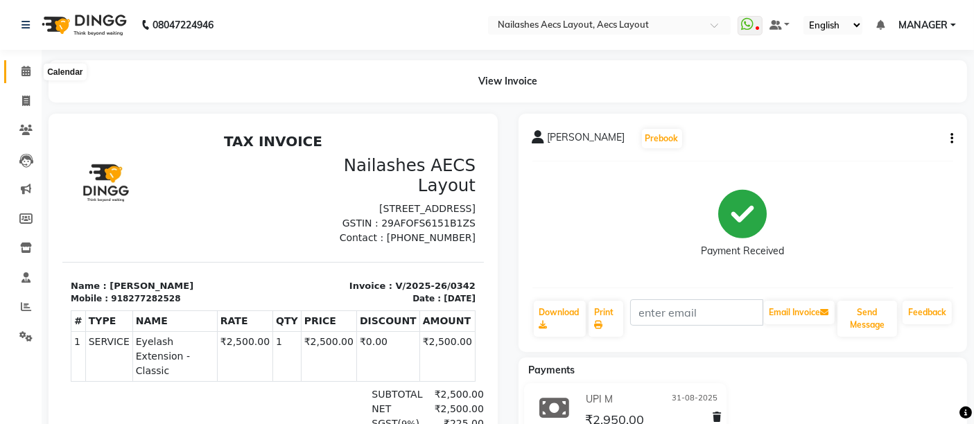
click at [28, 66] on icon at bounding box center [25, 71] width 9 height 10
